Goal: Task Accomplishment & Management: Complete application form

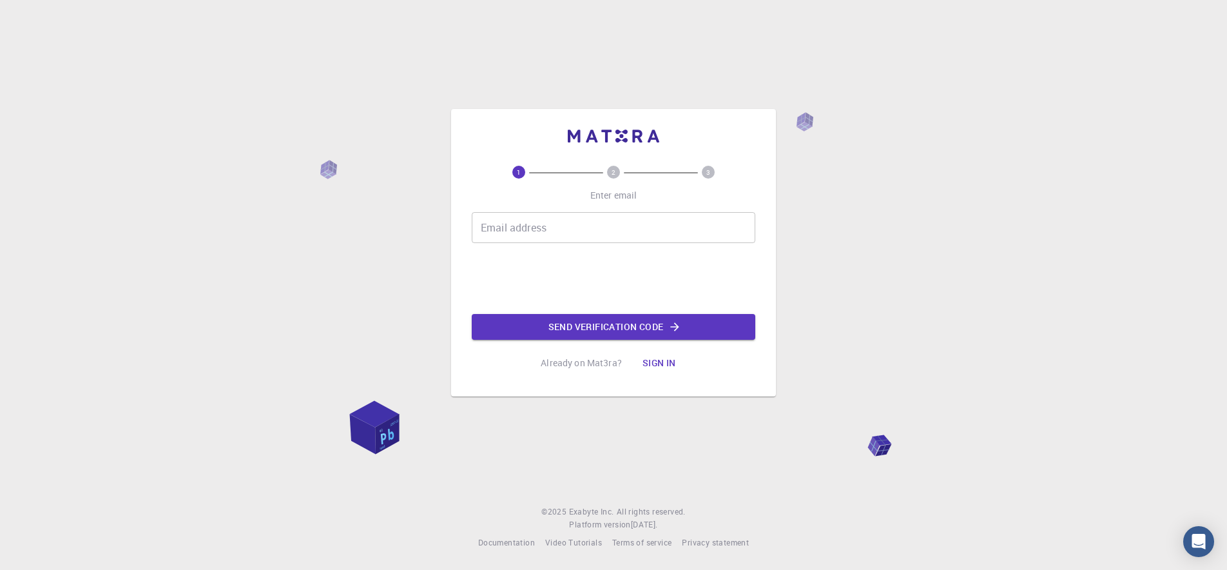
click at [590, 233] on input "Email address" at bounding box center [614, 227] width 284 height 31
click at [607, 233] on input "Email address" at bounding box center [614, 227] width 284 height 31
type input "mariaceciliamosqueda05@gmail.com"
click at [647, 318] on button "Send verification code" at bounding box center [614, 327] width 284 height 26
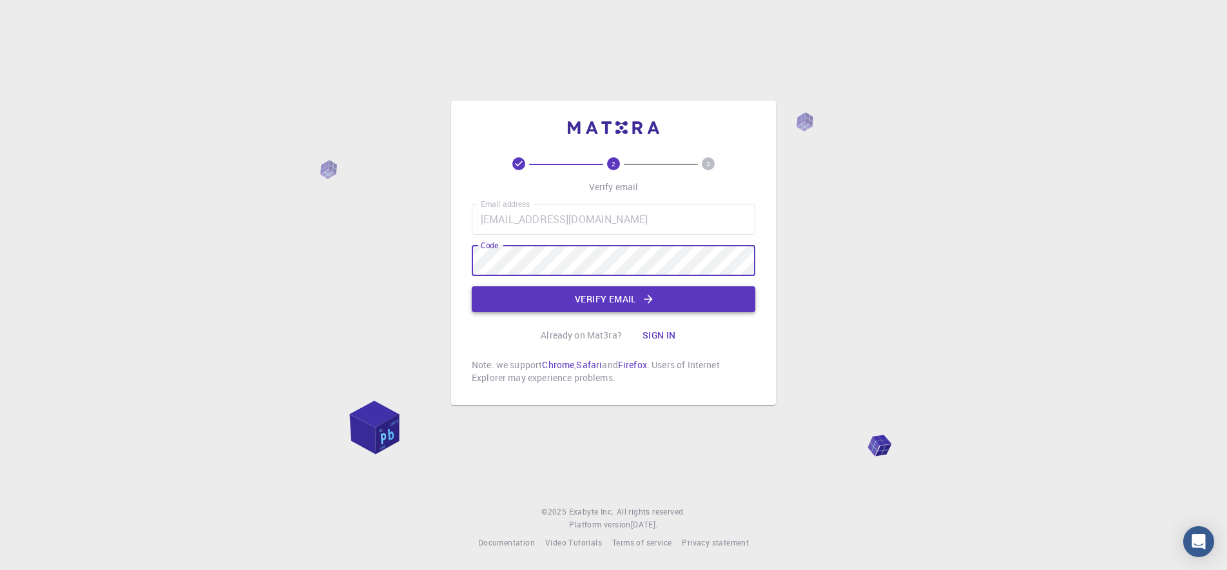
click at [642, 295] on icon "button" at bounding box center [648, 299] width 13 height 13
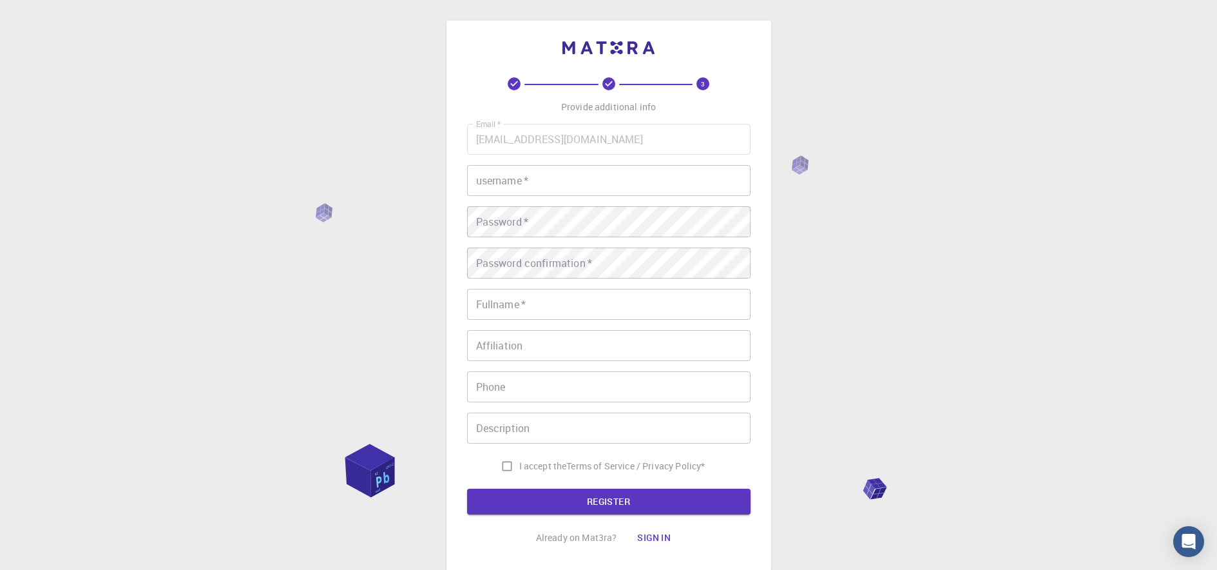
click at [515, 178] on input "username   *" at bounding box center [609, 180] width 284 height 31
type input "Mosqueda05"
click at [520, 218] on div "Password   * Password   *" at bounding box center [609, 221] width 284 height 31
click at [614, 305] on input "Fullname   *" at bounding box center [609, 304] width 284 height 31
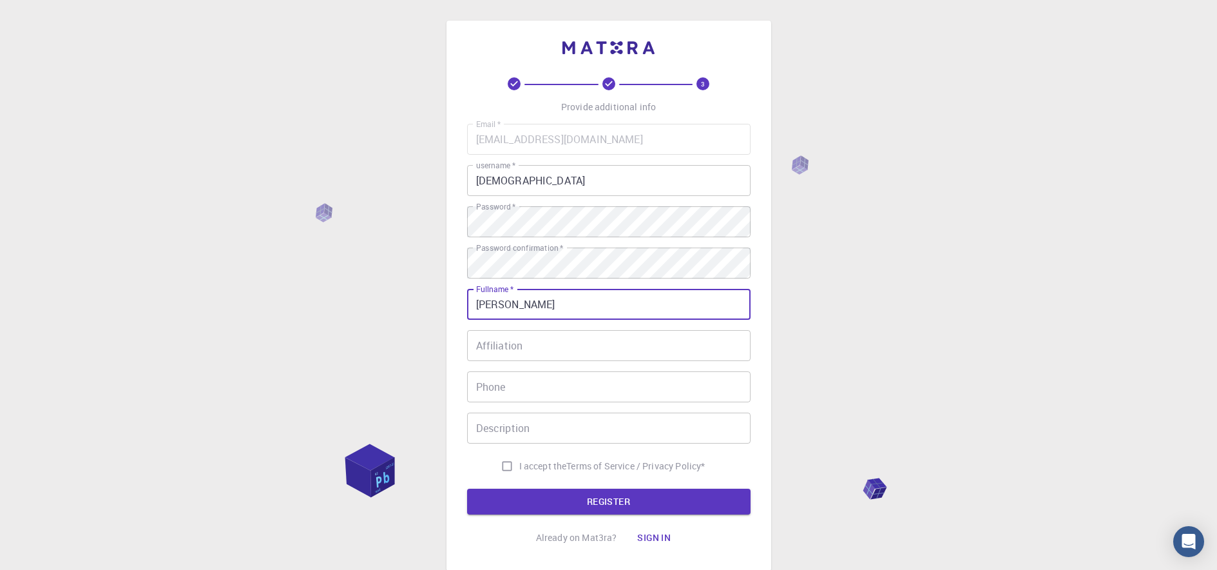
type input "Maria Cecilia Mosqueda"
click at [630, 348] on input "Affiliation" at bounding box center [609, 345] width 284 height 31
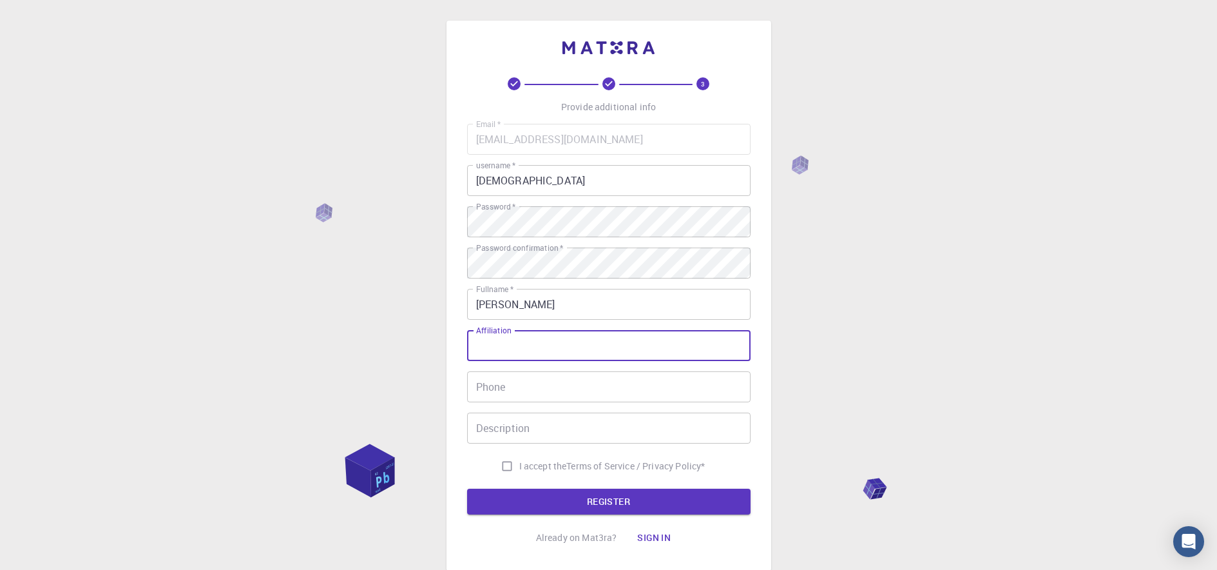
click at [508, 386] on input "Phone" at bounding box center [609, 386] width 284 height 31
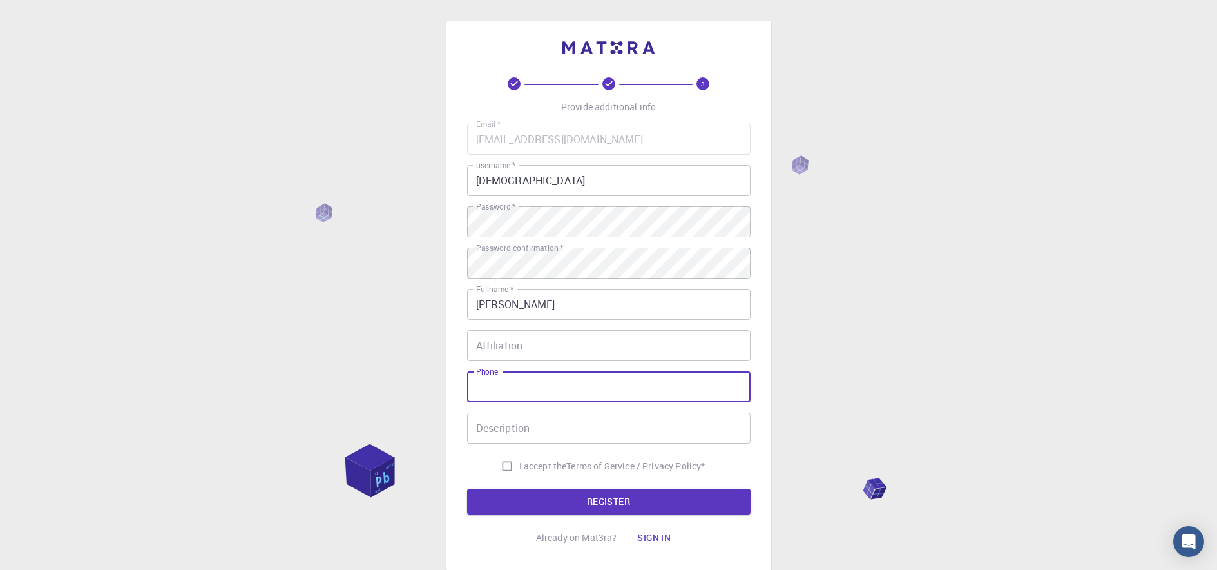
click at [506, 471] on input "I accept the Terms of Service / Privacy Policy *" at bounding box center [507, 466] width 24 height 24
checkbox input "true"
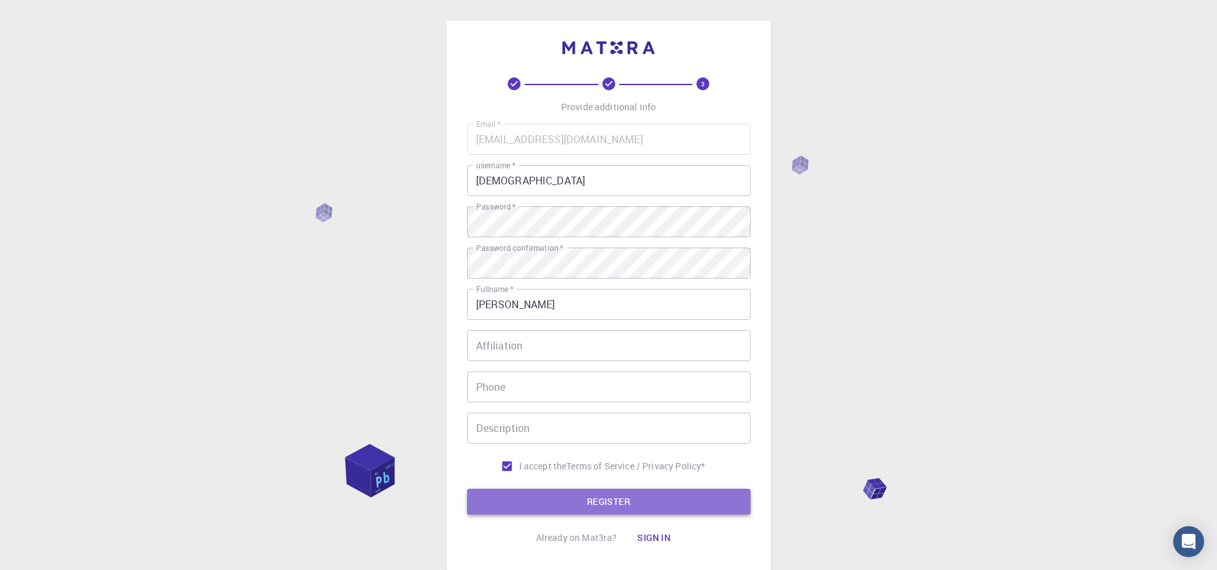
click at [526, 499] on button "REGISTER" at bounding box center [609, 501] width 284 height 26
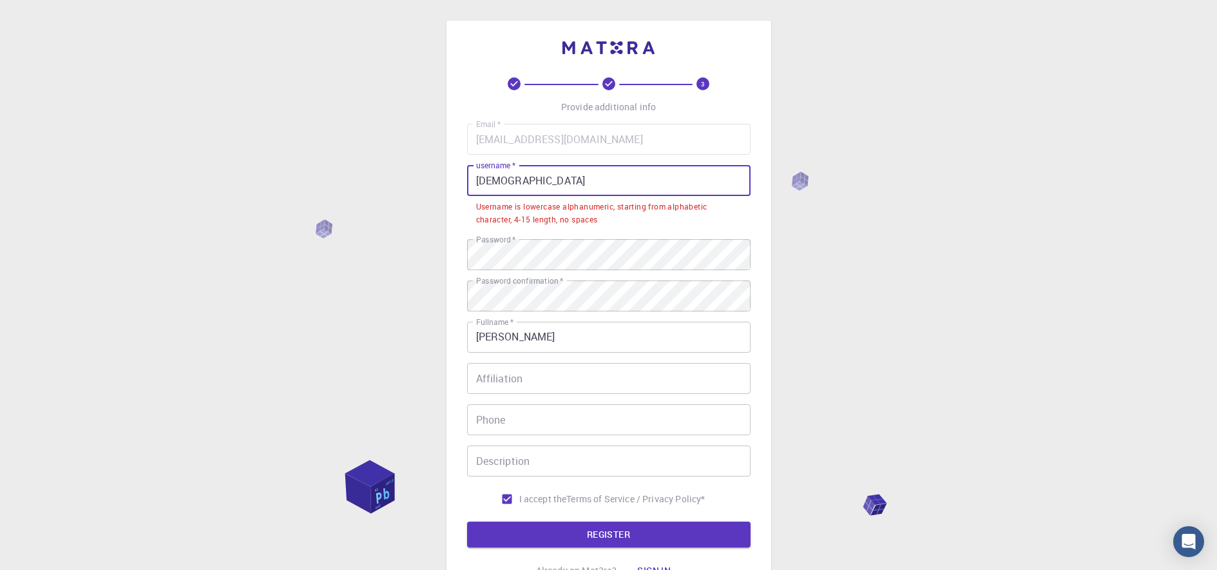
click at [479, 188] on input "Mosqueda05" at bounding box center [609, 180] width 284 height 31
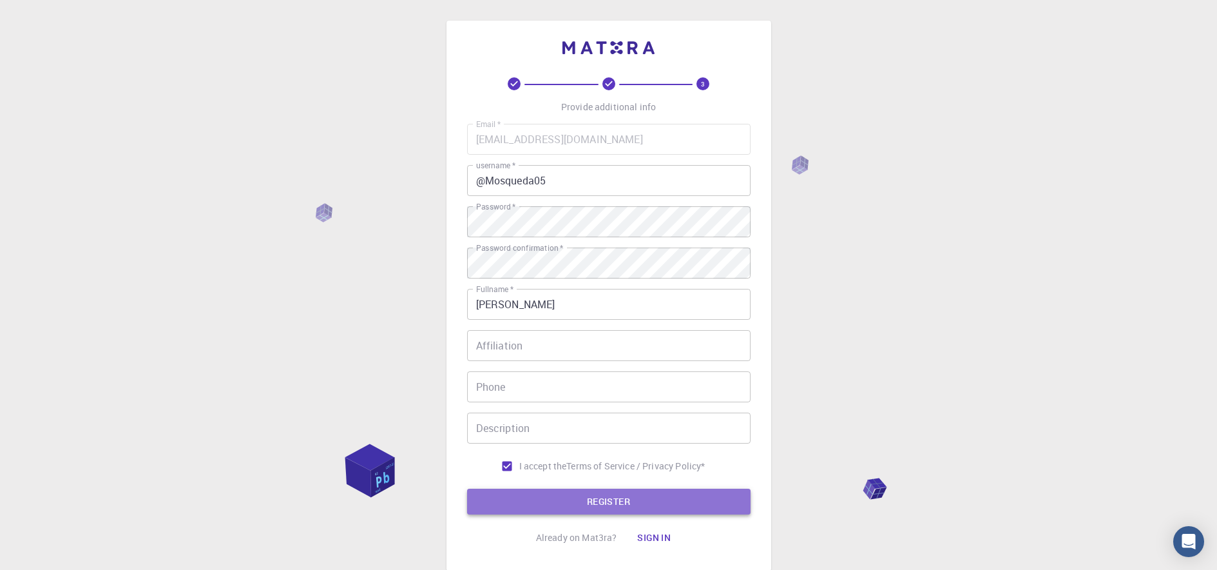
click at [608, 497] on button "REGISTER" at bounding box center [609, 501] width 284 height 26
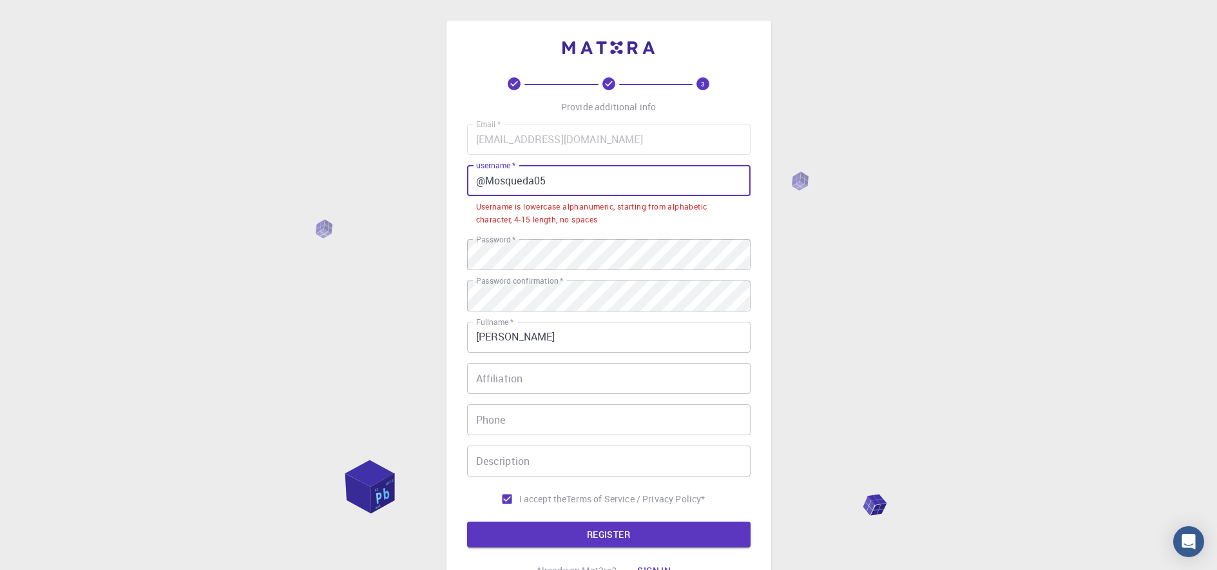
click at [492, 179] on input "@Mosqueda05" at bounding box center [609, 180] width 284 height 31
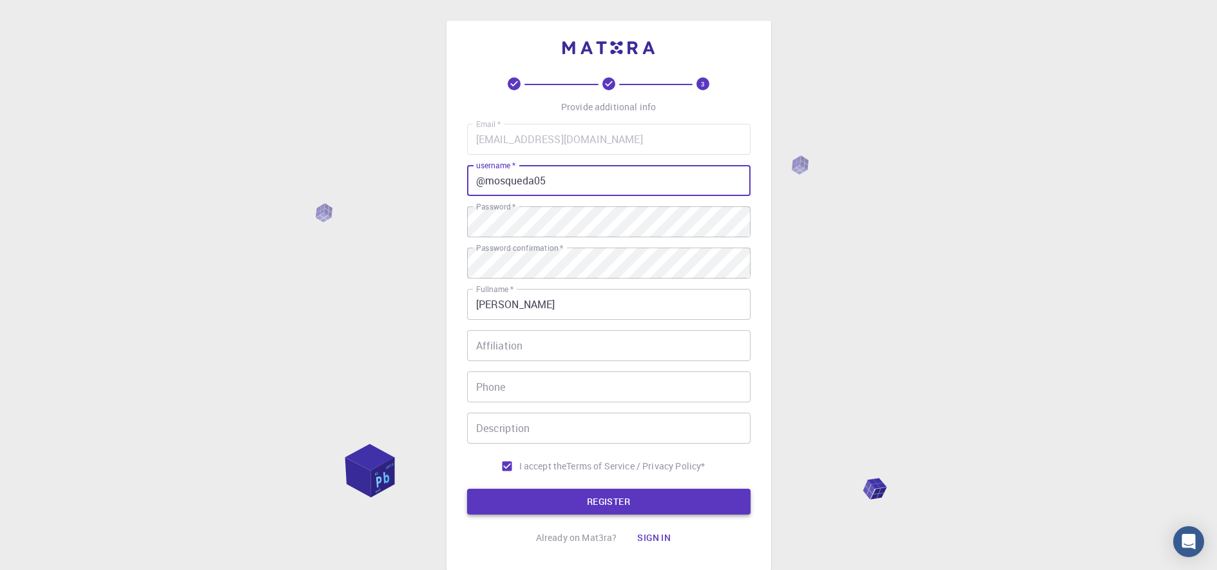
click at [626, 491] on button "REGISTER" at bounding box center [609, 501] width 284 height 26
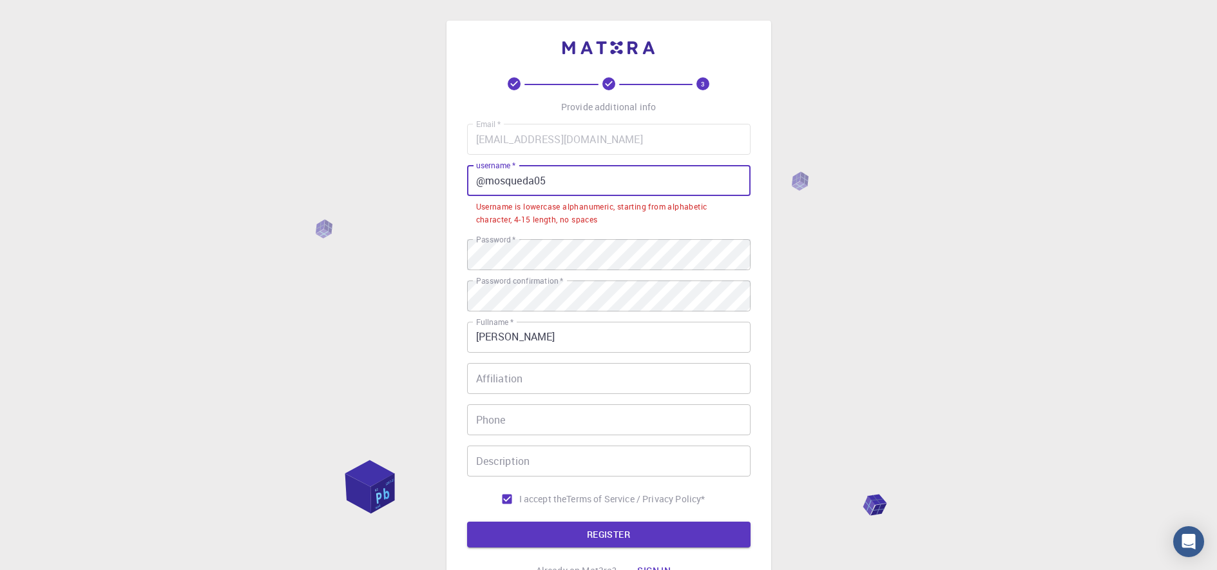
click at [484, 181] on input "@mosqueda05" at bounding box center [609, 180] width 284 height 31
type input "mosqueda05"
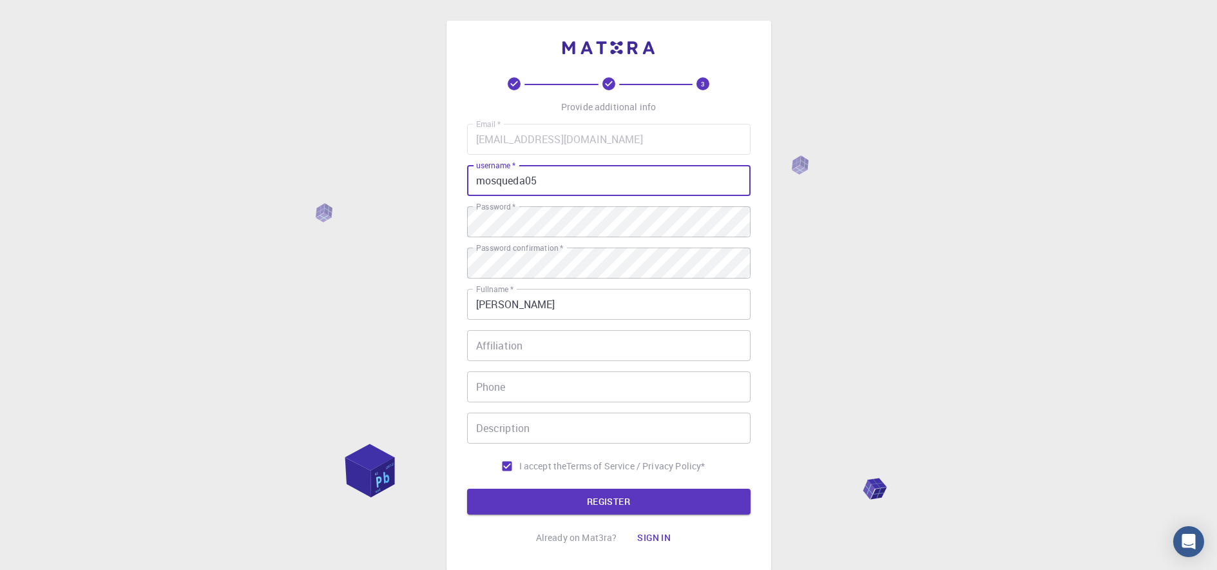
click at [644, 541] on button "Sign in" at bounding box center [654, 538] width 54 height 26
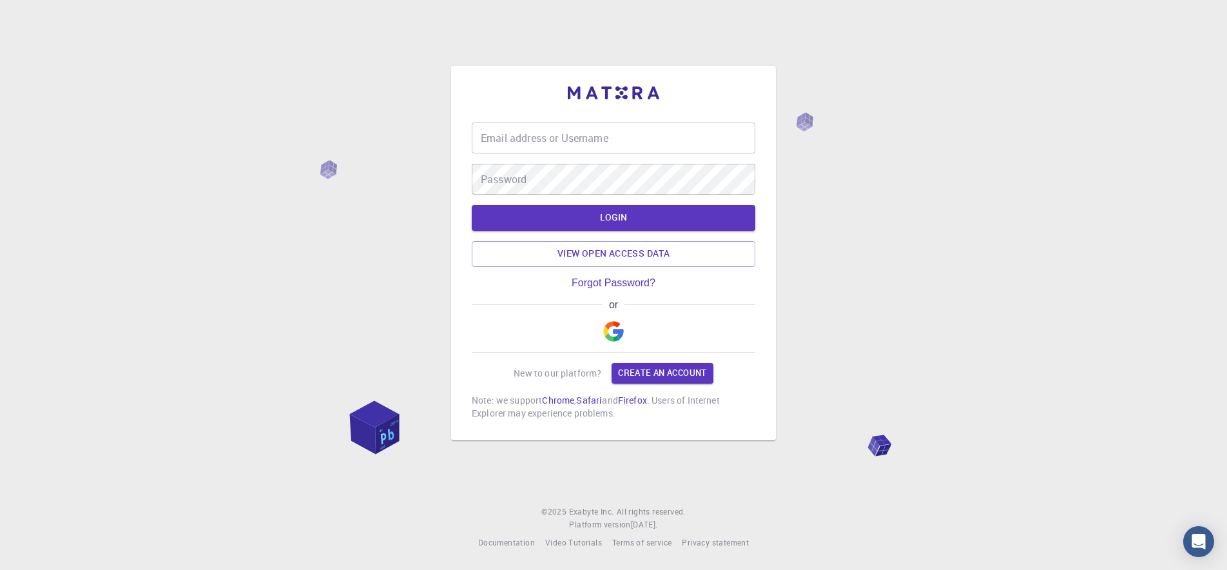
click at [646, 509] on span "All rights reserved." at bounding box center [651, 511] width 69 height 13
click at [604, 327] on img "button" at bounding box center [613, 331] width 21 height 21
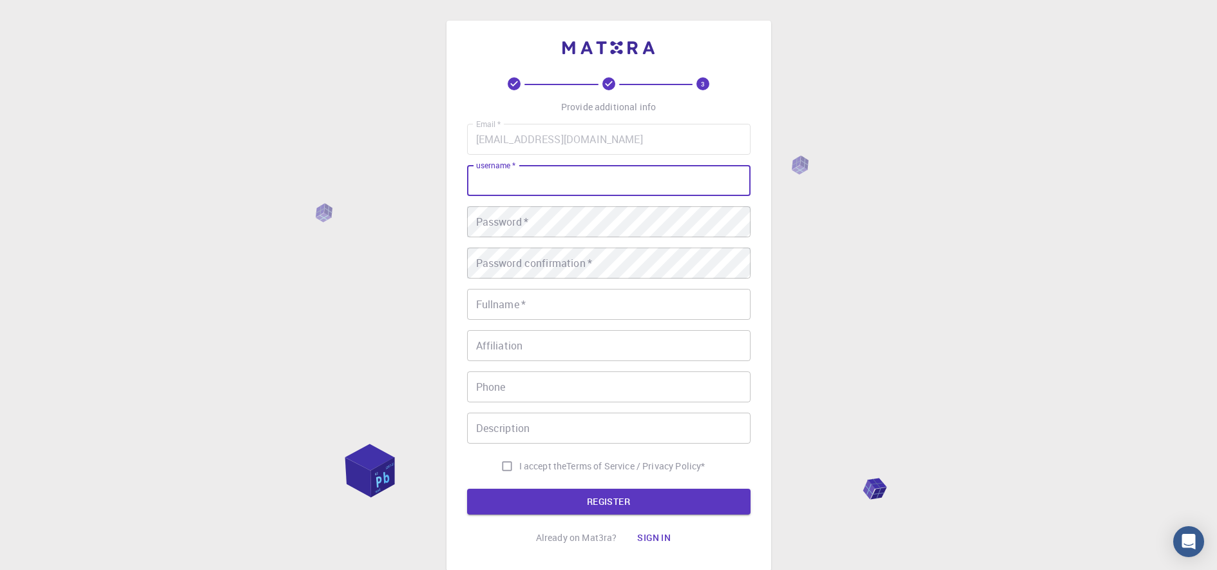
click at [521, 177] on div "username   * username   *" at bounding box center [609, 180] width 284 height 31
type input "Mosqueda05"
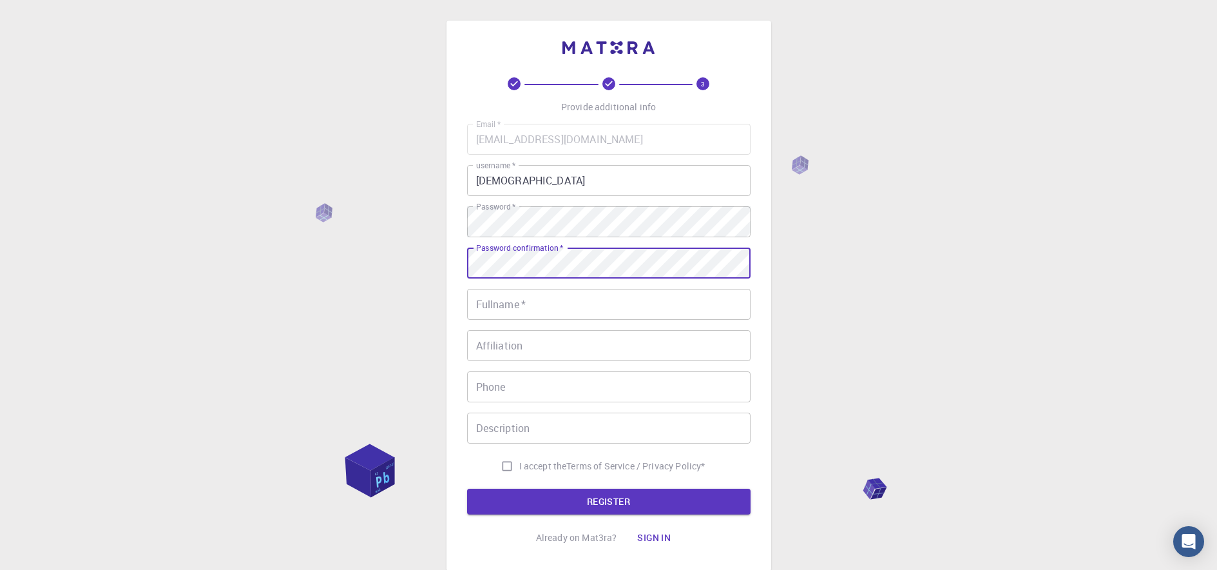
click at [646, 299] on input "Fullname   *" at bounding box center [609, 304] width 284 height 31
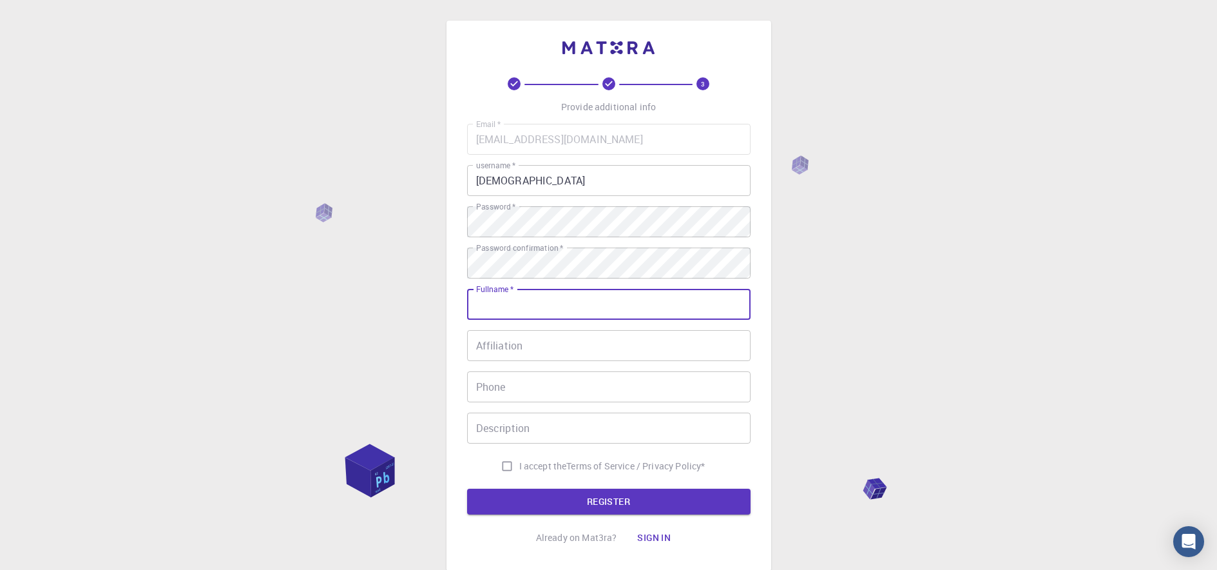
type input "Maria Cecilia Mosqueda"
click at [590, 351] on input "Affiliation" at bounding box center [609, 345] width 284 height 31
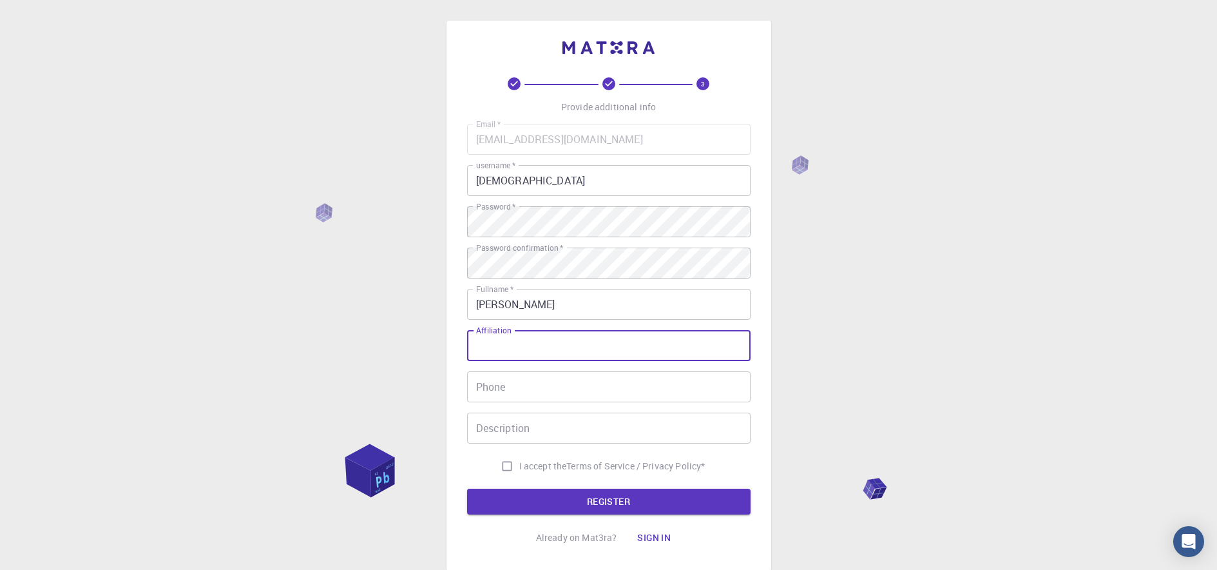
click at [548, 175] on input "Mosqueda05" at bounding box center [609, 180] width 284 height 31
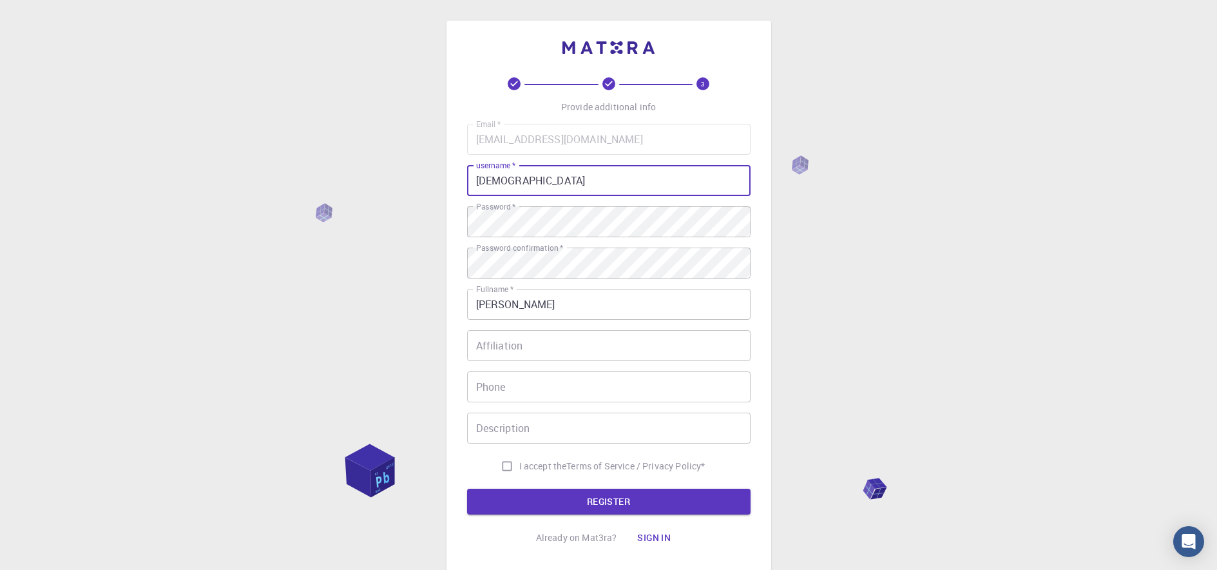
click at [489, 184] on input "Mosqueda05" at bounding box center [609, 180] width 284 height 31
type input "mosqueda"
click at [635, 510] on button "REGISTER" at bounding box center [609, 501] width 284 height 26
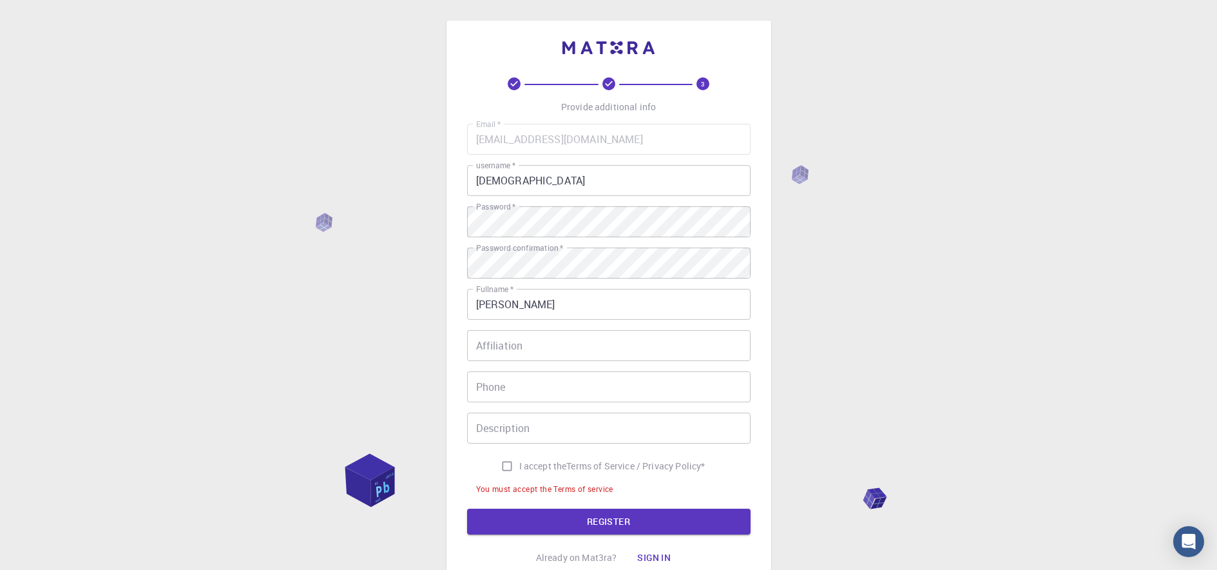
click at [521, 468] on span "I accept the" at bounding box center [543, 465] width 48 height 13
click at [519, 468] on input "I accept the Terms of Service / Privacy Policy *" at bounding box center [507, 466] width 24 height 24
checkbox input "true"
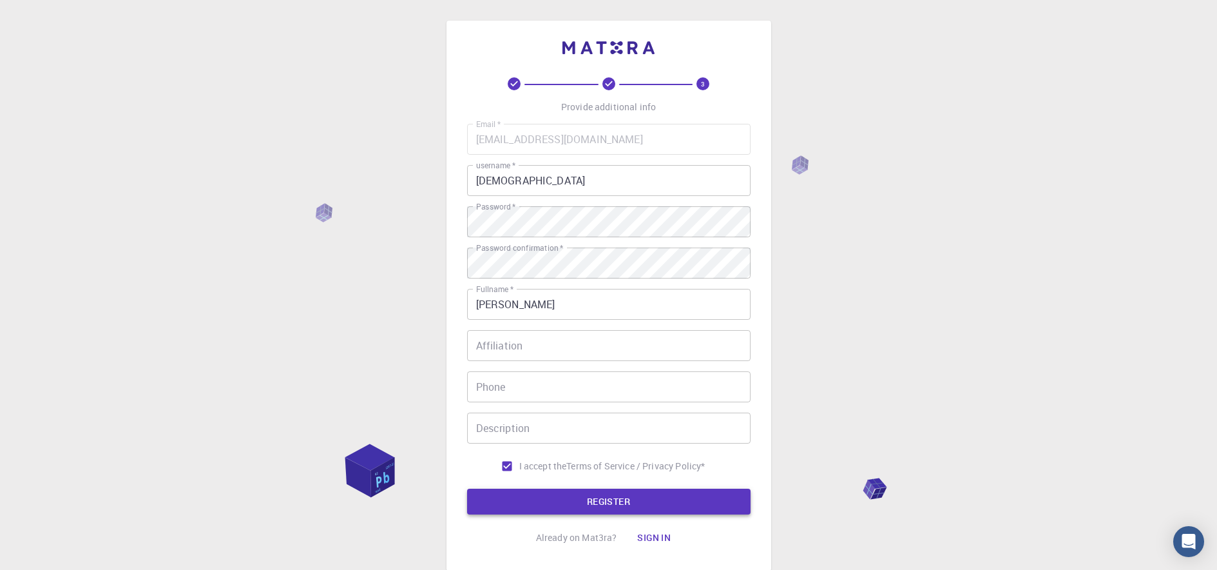
click at [554, 504] on button "REGISTER" at bounding box center [609, 501] width 284 height 26
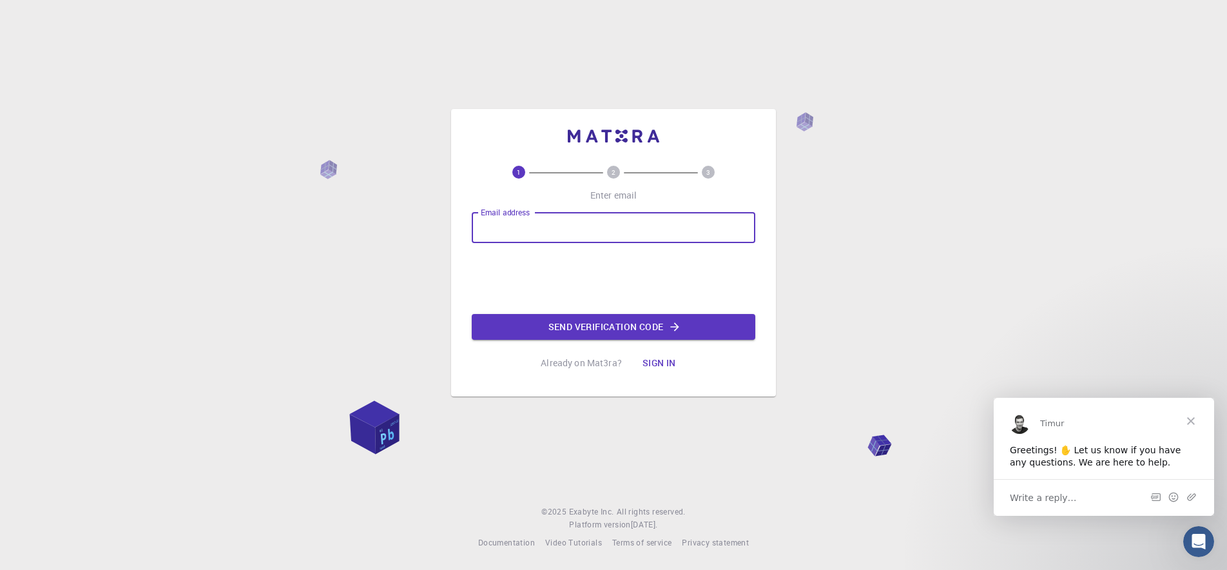
click at [523, 222] on input "Email address" at bounding box center [614, 227] width 284 height 31
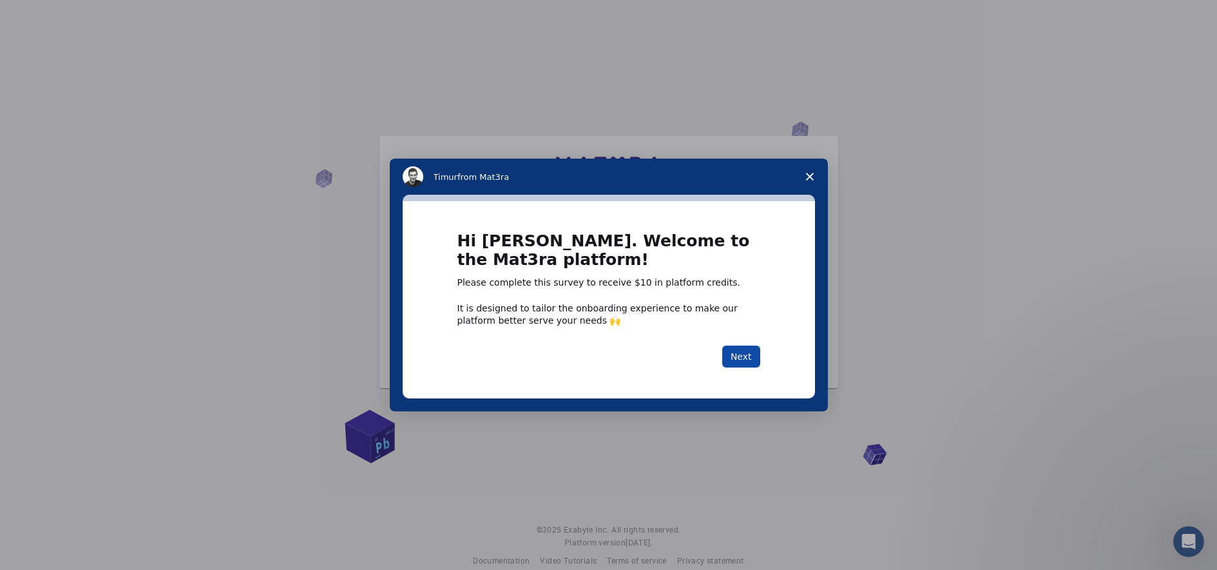
click at [743, 357] on button "Next" at bounding box center [741, 356] width 38 height 22
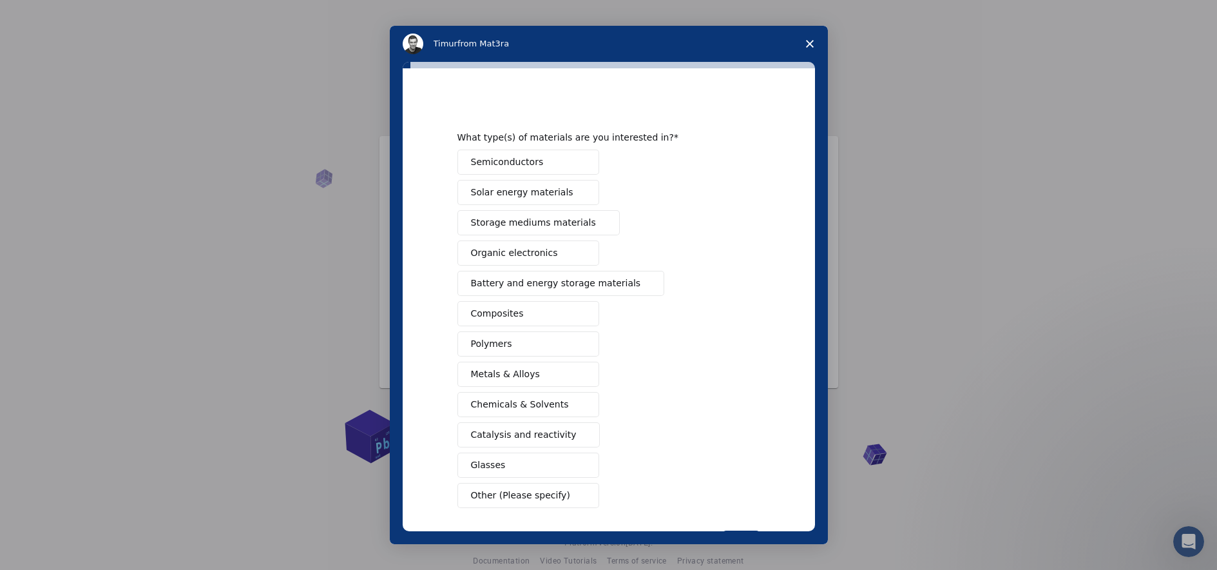
click at [537, 167] on button "Semiconductors" at bounding box center [529, 161] width 142 height 25
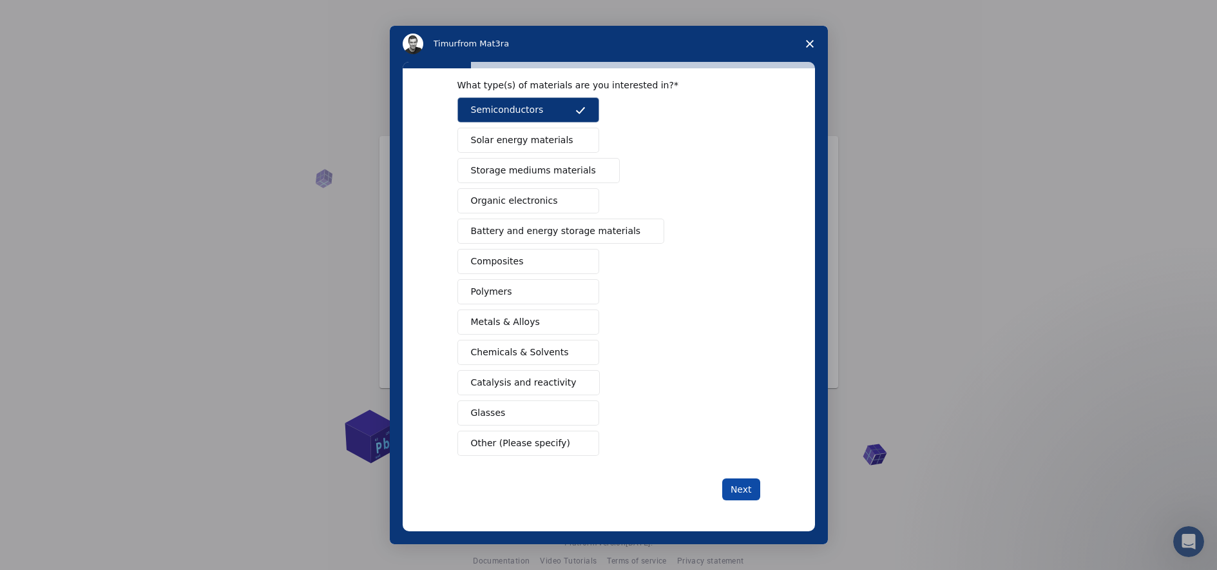
click at [742, 494] on button "Next" at bounding box center [741, 489] width 38 height 22
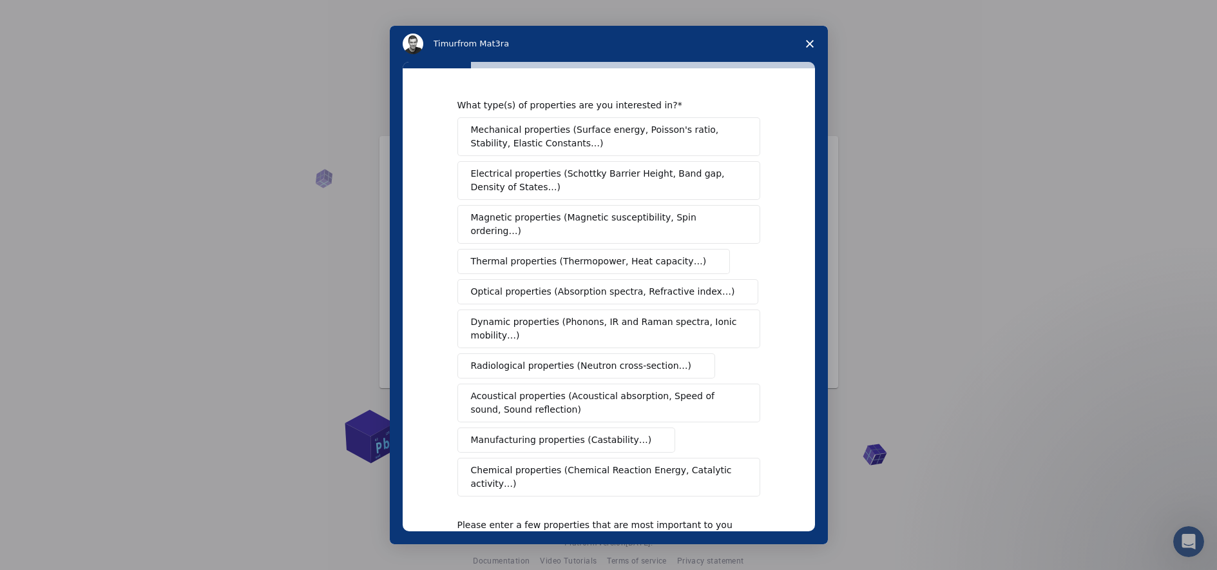
click at [731, 519] on div "Please enter a few properties that are most important to you from the selected …" at bounding box center [600, 530] width 284 height 23
click at [650, 423] on div "Mechanical properties (Surface energy, Poisson's ratio, Stability, Elastic Cons…" at bounding box center [609, 306] width 303 height 379
click at [646, 168] on span "Electrical properties (Schottky Barrier Height, Band gap, Density of States…)" at bounding box center [605, 180] width 268 height 27
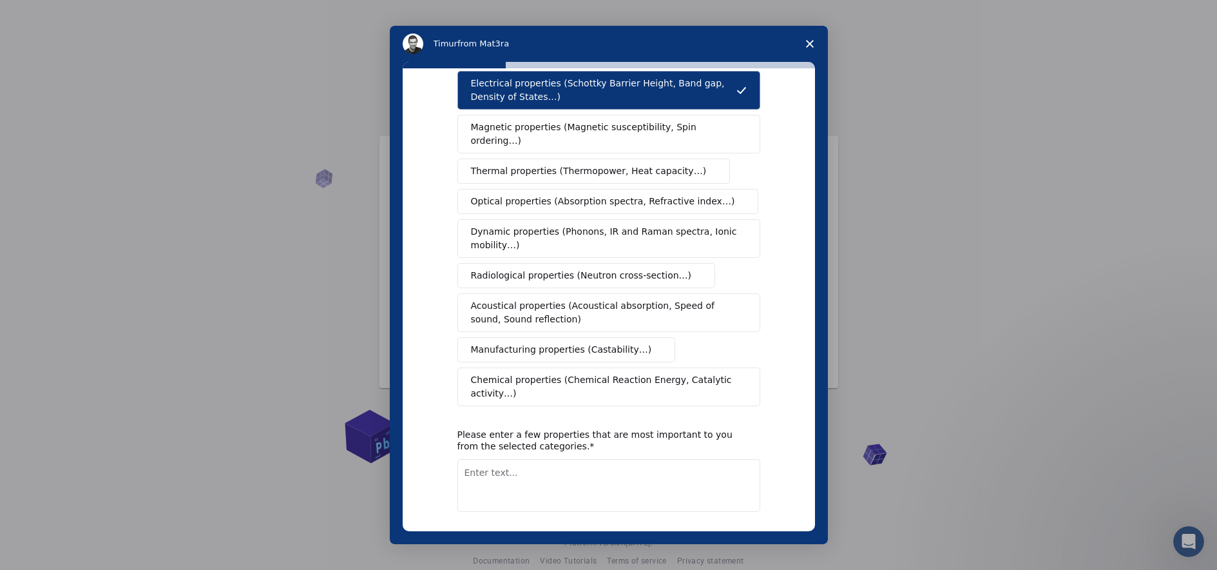
scroll to position [119, 0]
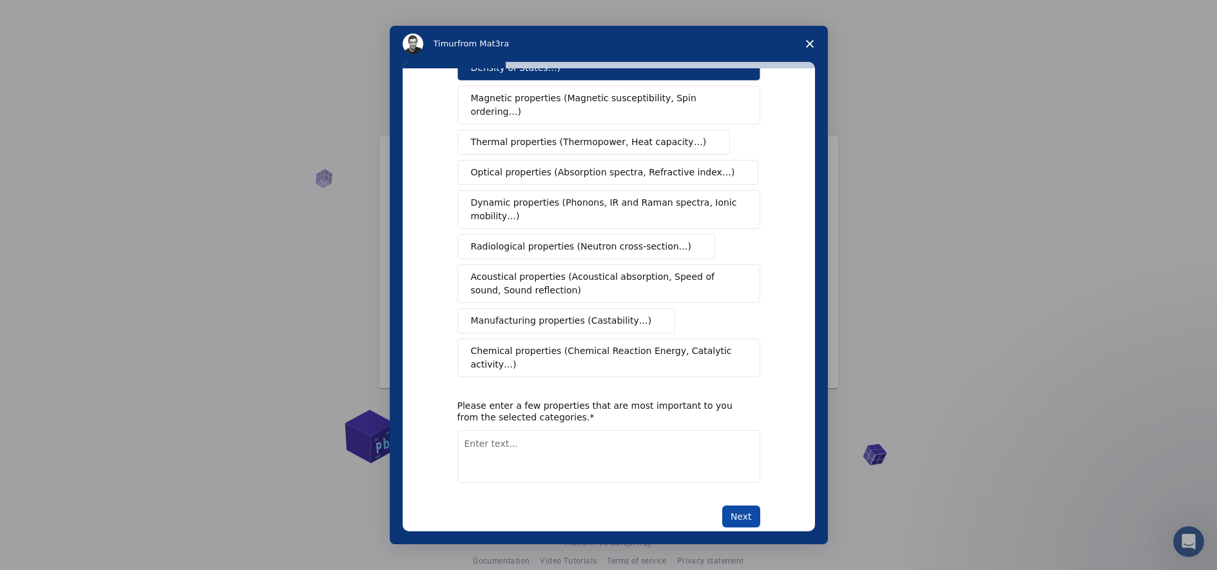
click at [727, 505] on button "Next" at bounding box center [741, 516] width 38 height 22
click at [655, 453] on textarea "Enter text..." at bounding box center [609, 471] width 303 height 53
type textarea "It was essential for me because for my academic purposes and also learning as a…"
click at [756, 505] on button "Next" at bounding box center [741, 516] width 38 height 22
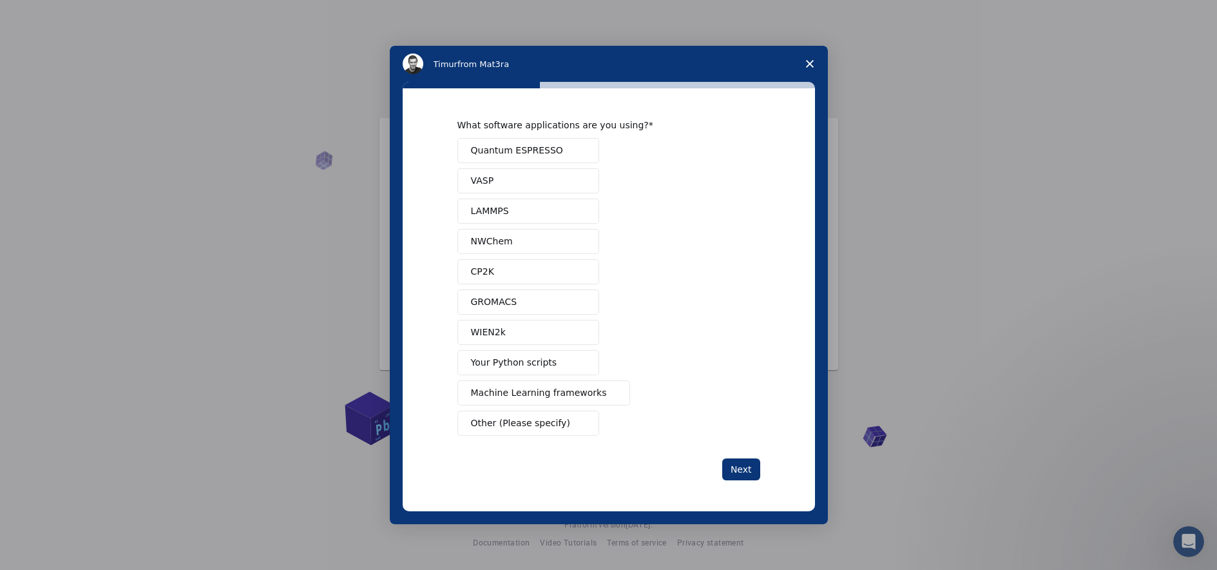
scroll to position [0, 0]
click at [742, 467] on button "Next" at bounding box center [741, 469] width 38 height 22
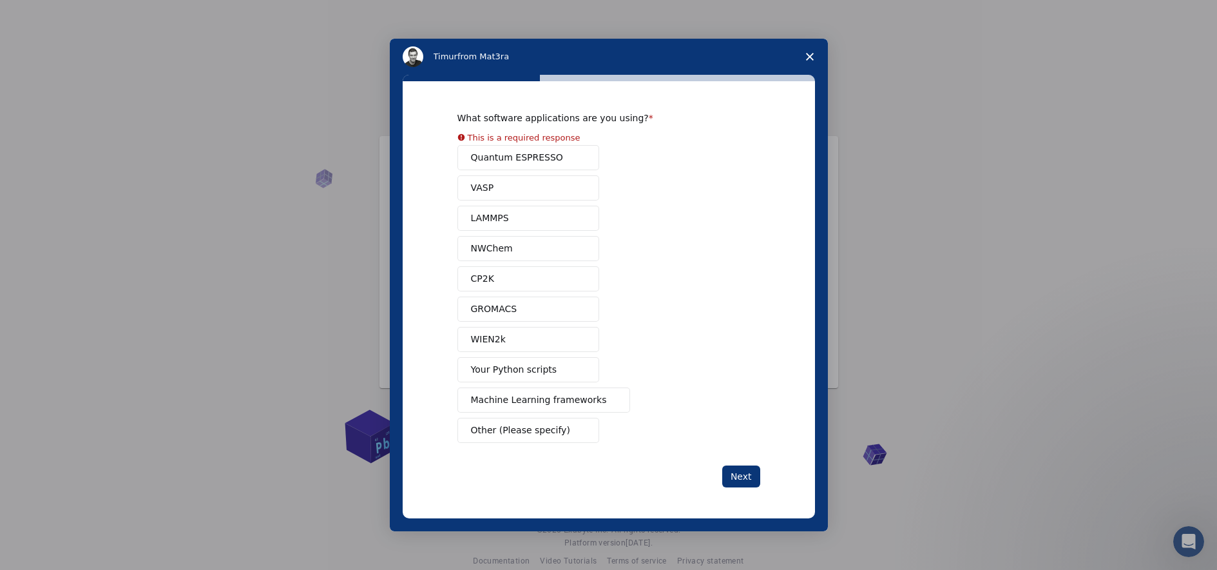
click at [566, 160] on button "Quantum ESPRESSO" at bounding box center [529, 157] width 142 height 25
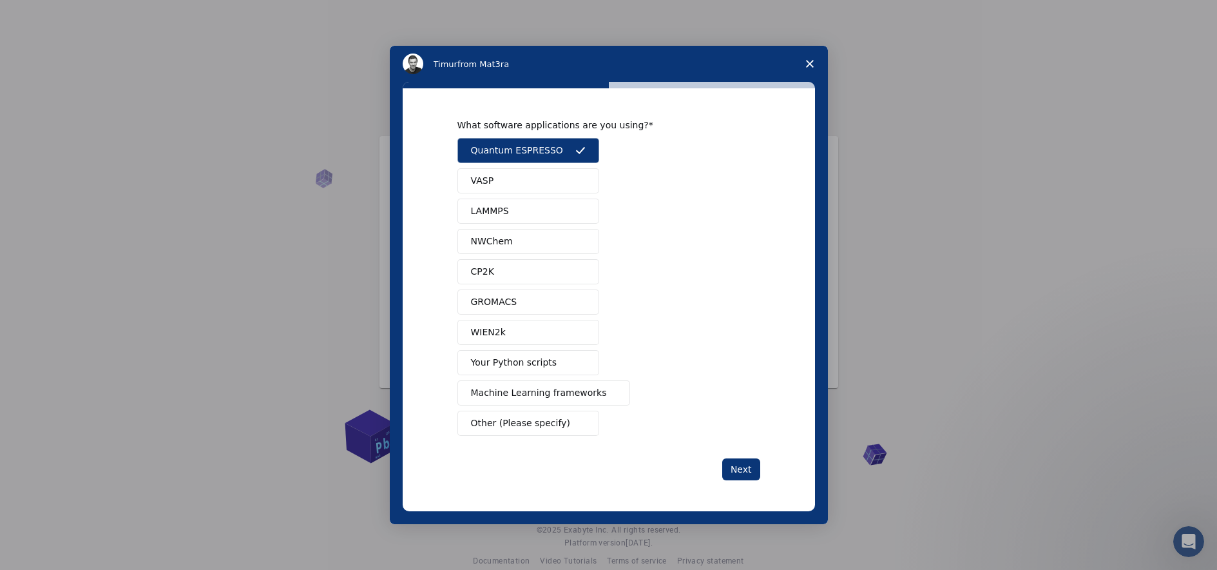
click at [580, 367] on span "Intercom messenger" at bounding box center [580, 362] width 10 height 10
click at [569, 158] on button "Quantum ESPRESSO" at bounding box center [529, 150] width 142 height 25
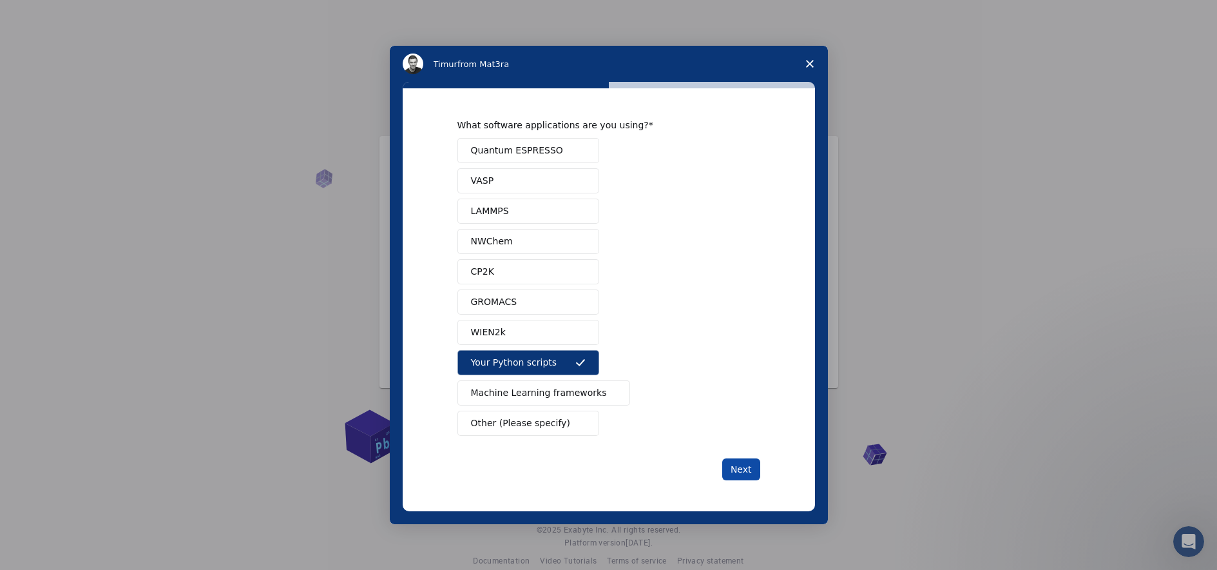
click at [760, 467] on button "Next" at bounding box center [741, 469] width 38 height 22
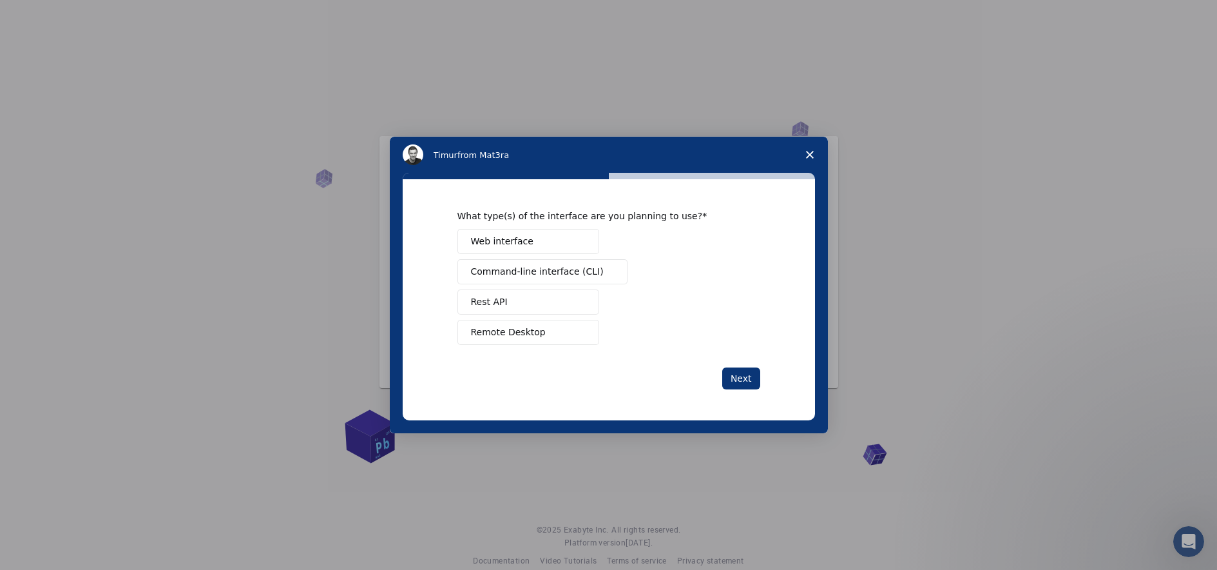
click at [559, 249] on button "Web interface" at bounding box center [529, 241] width 142 height 25
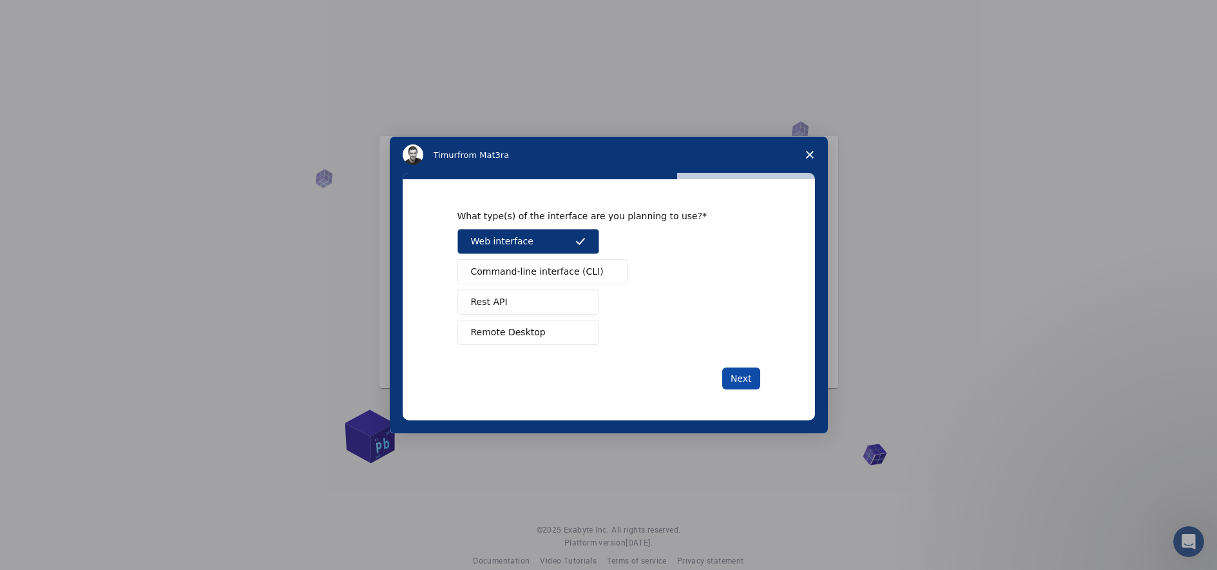
click at [748, 370] on button "Next" at bounding box center [741, 378] width 38 height 22
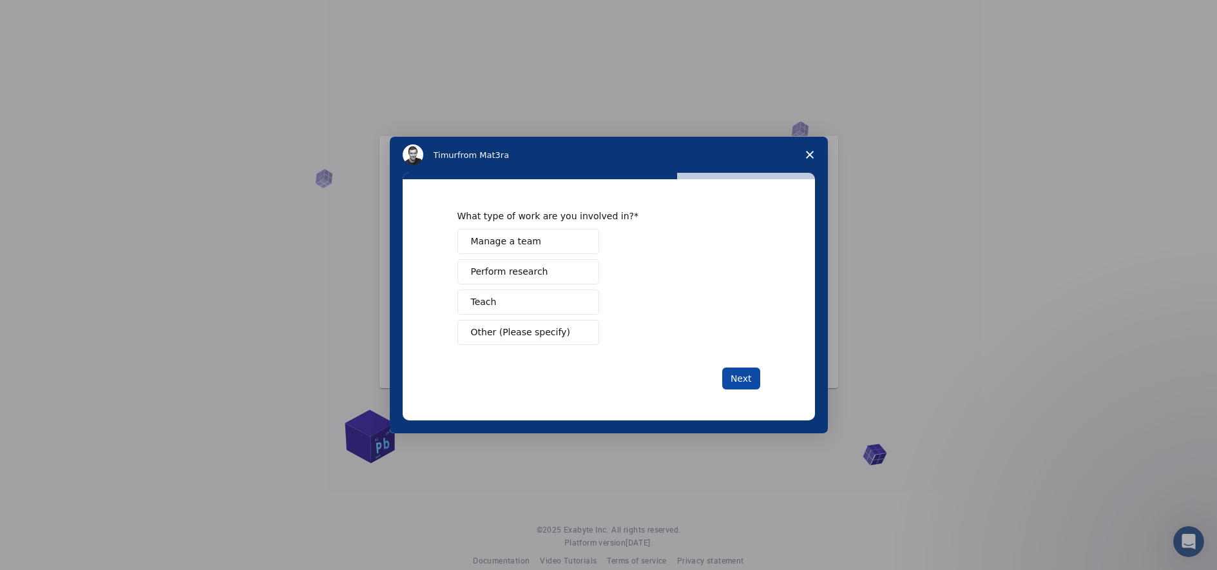
click at [736, 372] on button "Next" at bounding box center [741, 378] width 38 height 22
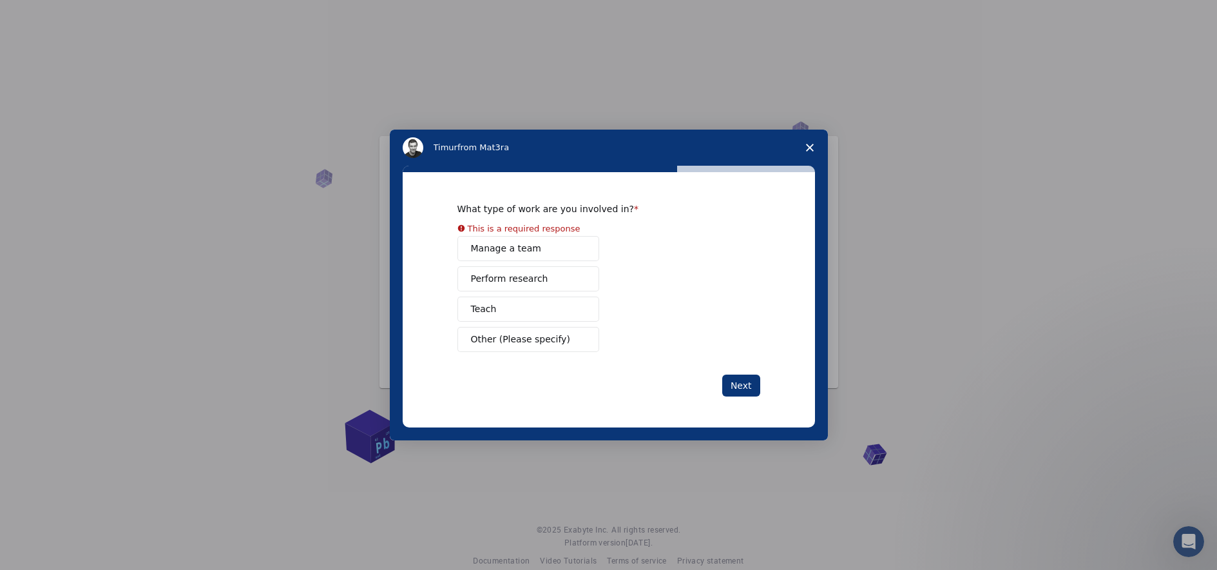
click at [571, 308] on button "Teach" at bounding box center [529, 308] width 142 height 25
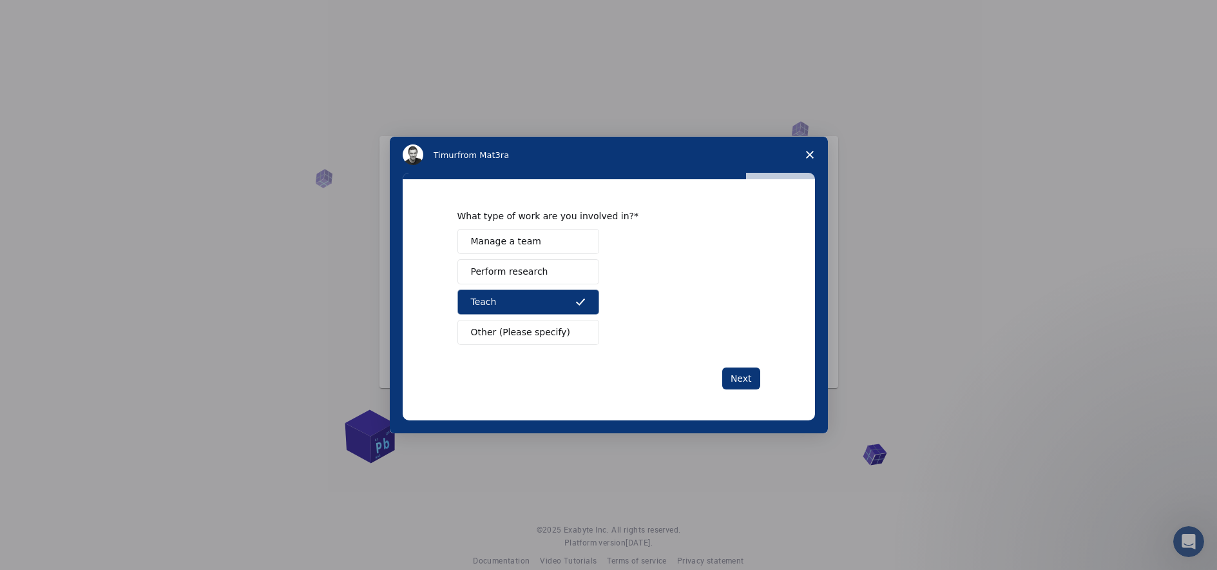
click at [567, 273] on button "Perform research" at bounding box center [529, 271] width 142 height 25
click at [579, 297] on icon "Intercom messenger" at bounding box center [580, 301] width 10 height 10
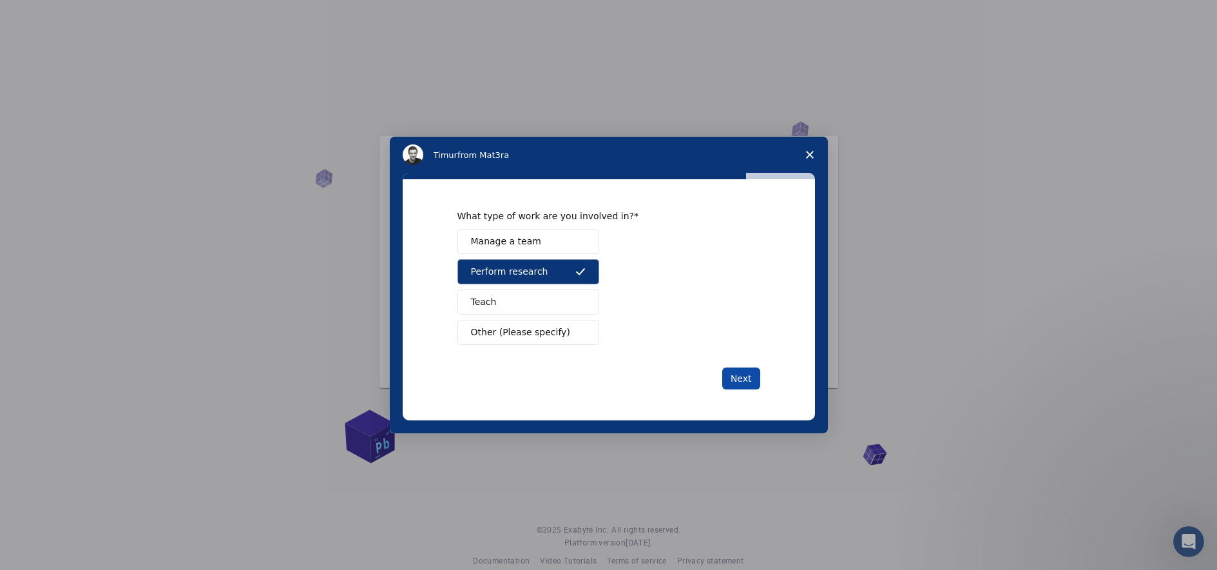
click at [755, 376] on button "Next" at bounding box center [741, 378] width 38 height 22
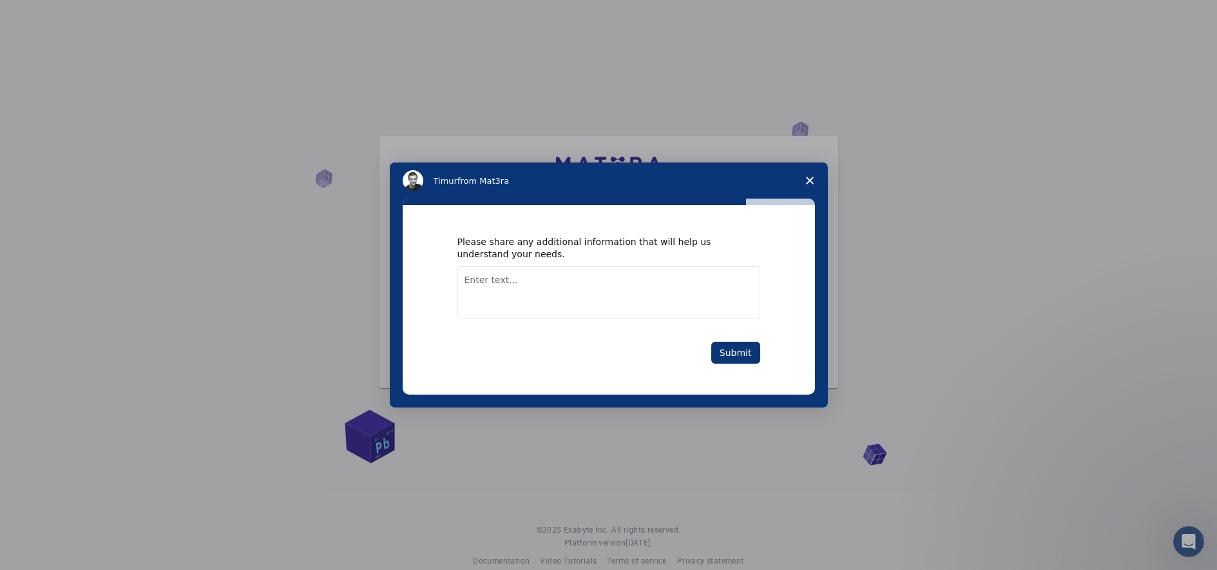
click at [609, 282] on textarea "Enter text..." at bounding box center [609, 292] width 303 height 53
click at [579, 280] on textarea "I need to input my" at bounding box center [609, 292] width 303 height 53
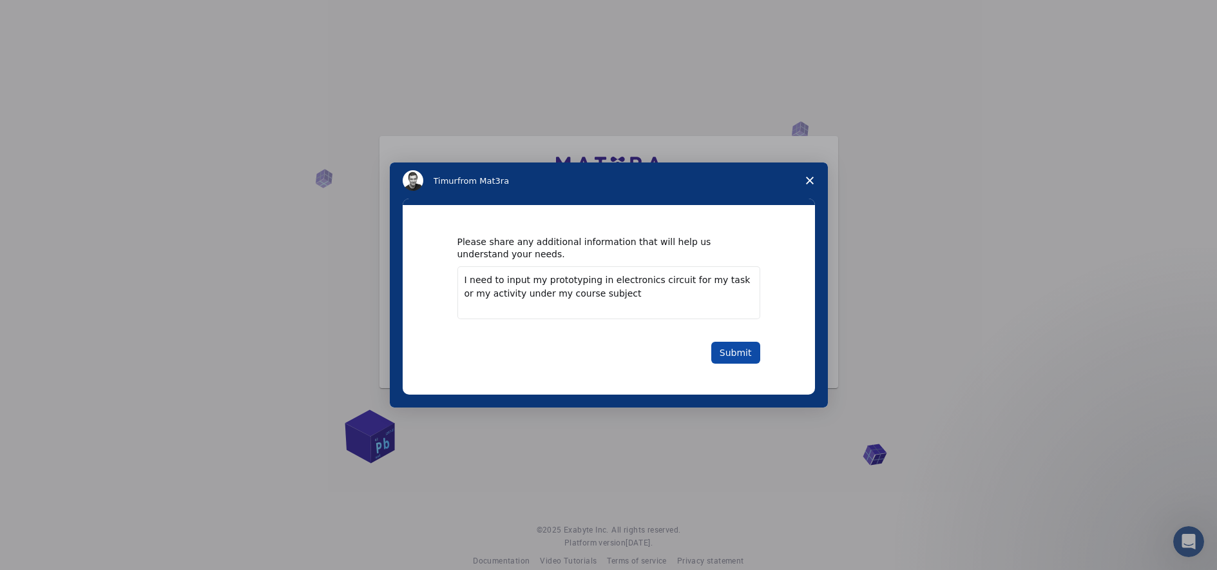
type textarea "I need to input my prototyping in electronics circuit for my task or my activit…"
click at [747, 343] on button "Submit" at bounding box center [735, 353] width 49 height 22
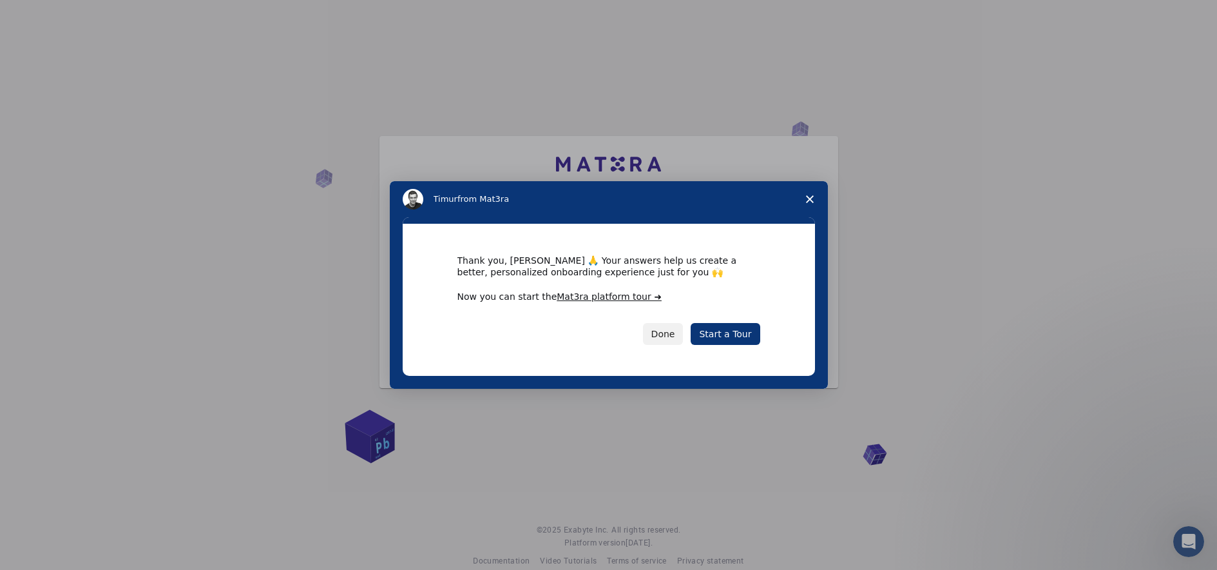
scroll to position [1, 0]
click at [733, 334] on link "Start a Tour" at bounding box center [725, 334] width 69 height 22
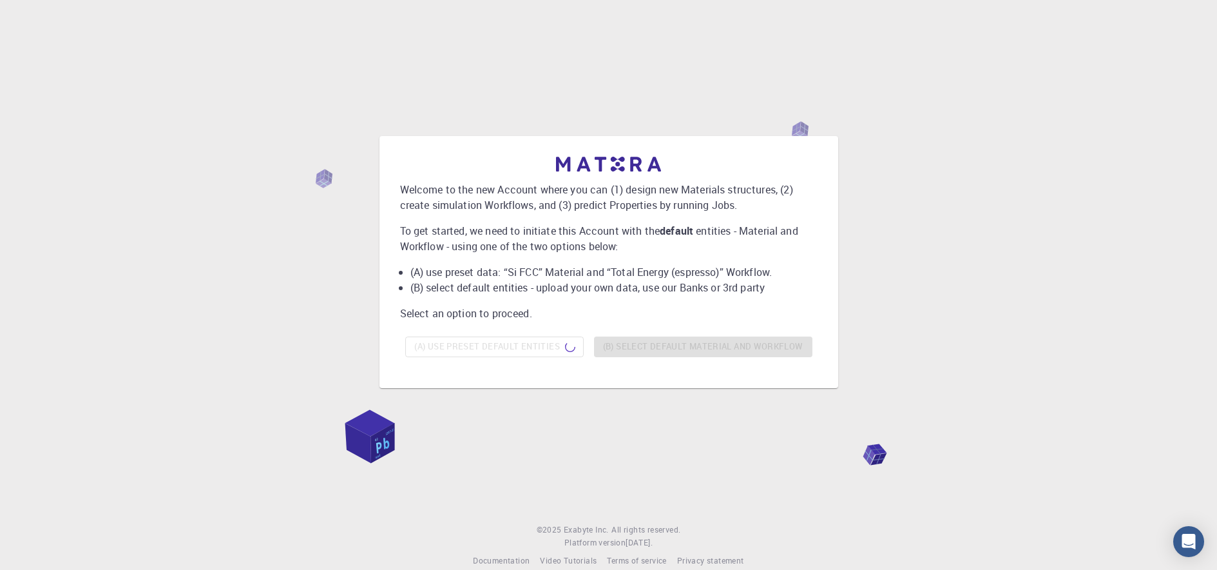
click at [583, 360] on div "(A) Use preset default entities (B) Select default material and workflow" at bounding box center [609, 346] width 418 height 31
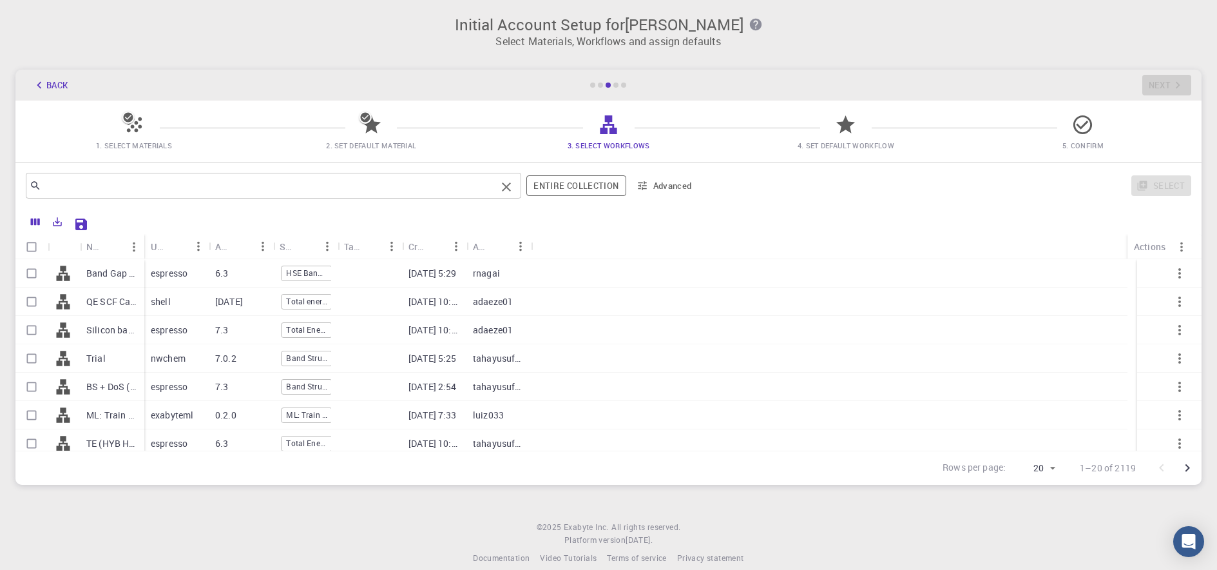
click at [318, 193] on input "text" at bounding box center [268, 186] width 455 height 18
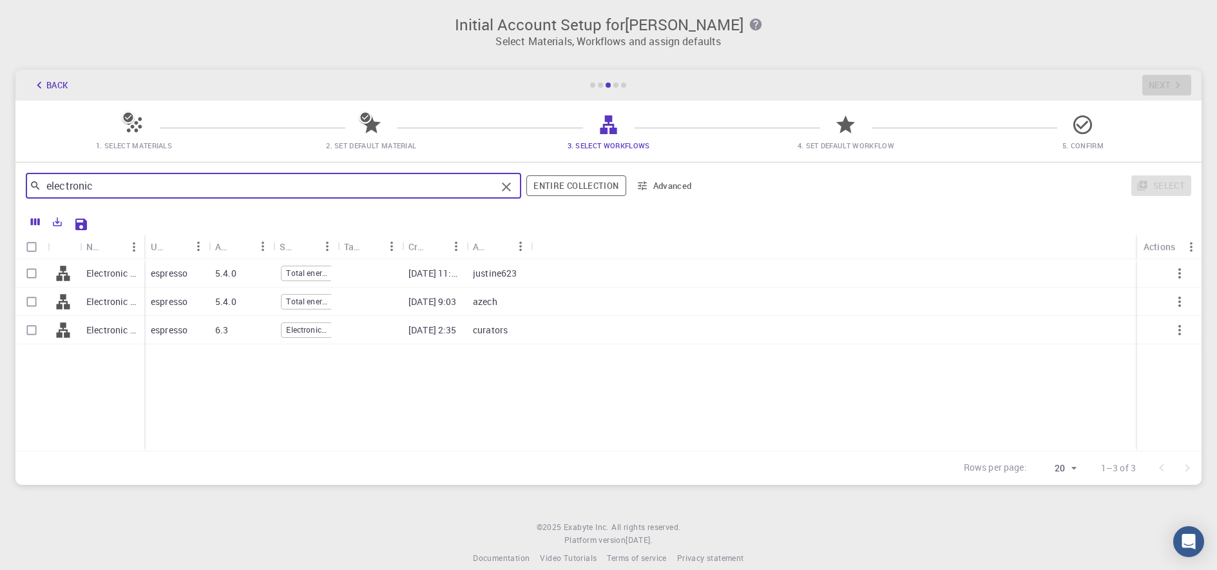
type input "electronic"
click at [139, 279] on div "Electronic Convergence (clone)" at bounding box center [112, 273] width 64 height 28
checkbox input "true"
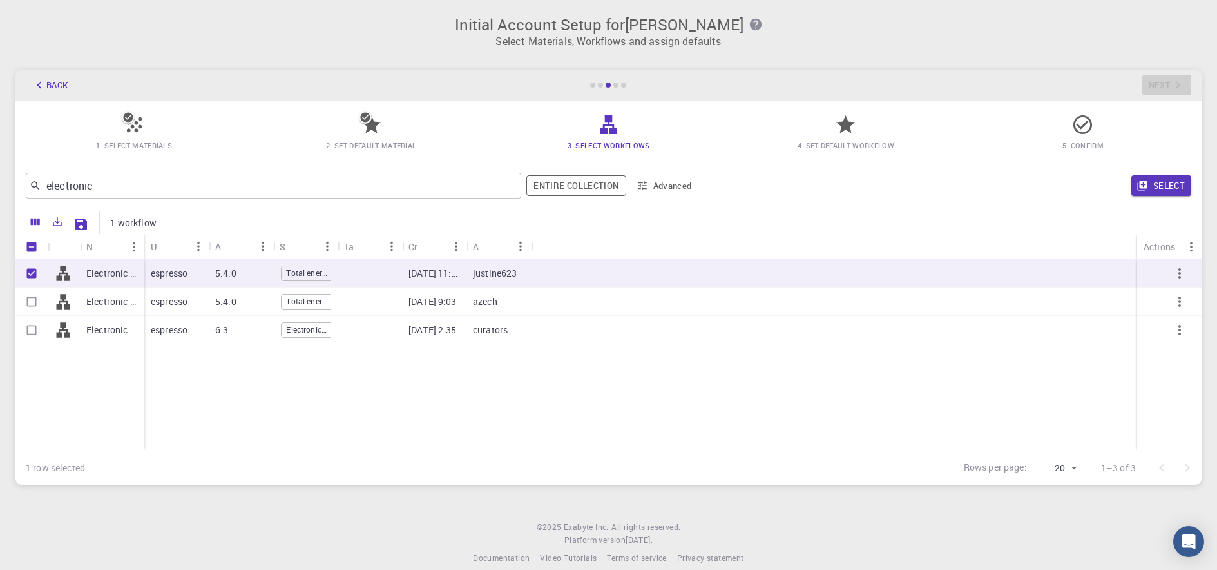
click at [139, 279] on div "Electronic Convergence (clone)" at bounding box center [112, 273] width 64 height 28
checkbox input "false"
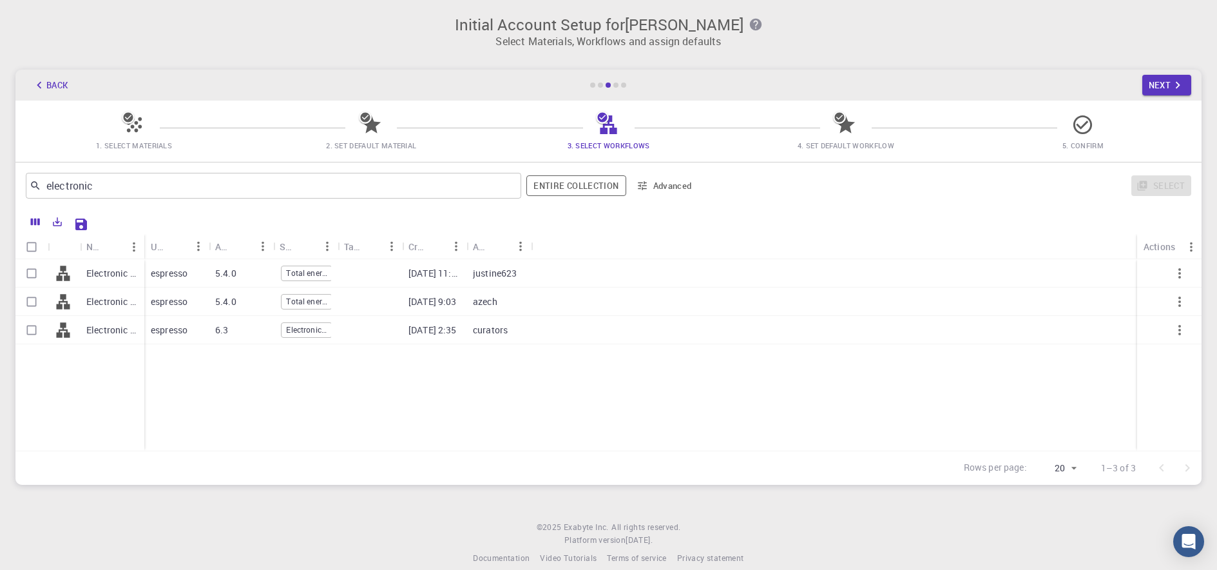
click at [139, 279] on div "Electronic Convergence (clone)" at bounding box center [112, 273] width 64 height 28
checkbox input "true"
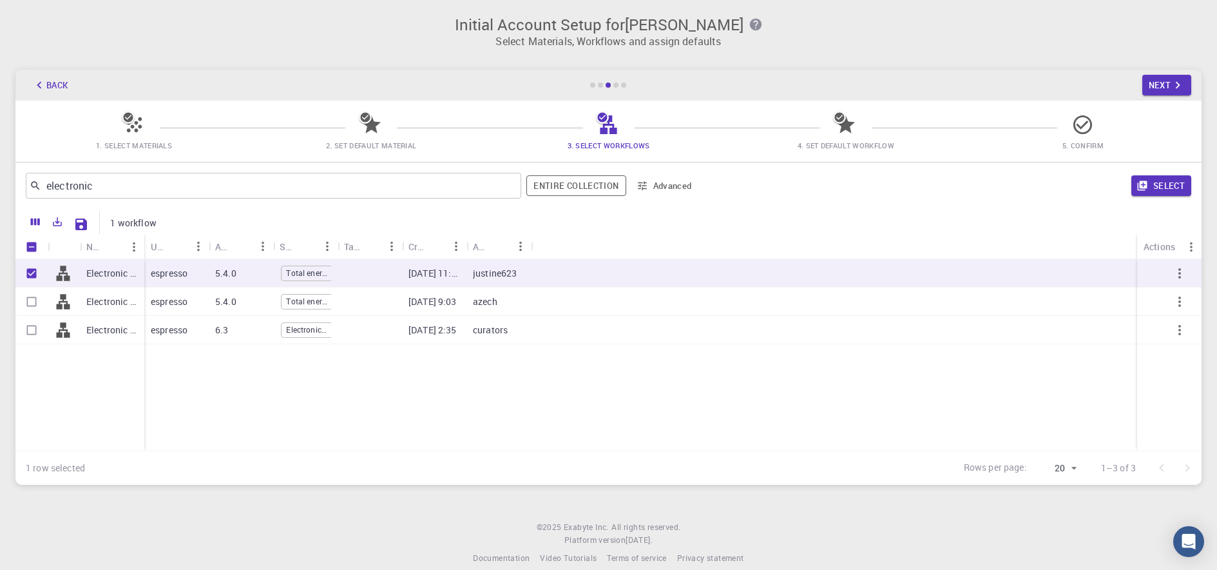
click at [139, 279] on div "Electronic Convergence (clone)" at bounding box center [112, 273] width 64 height 28
checkbox input "false"
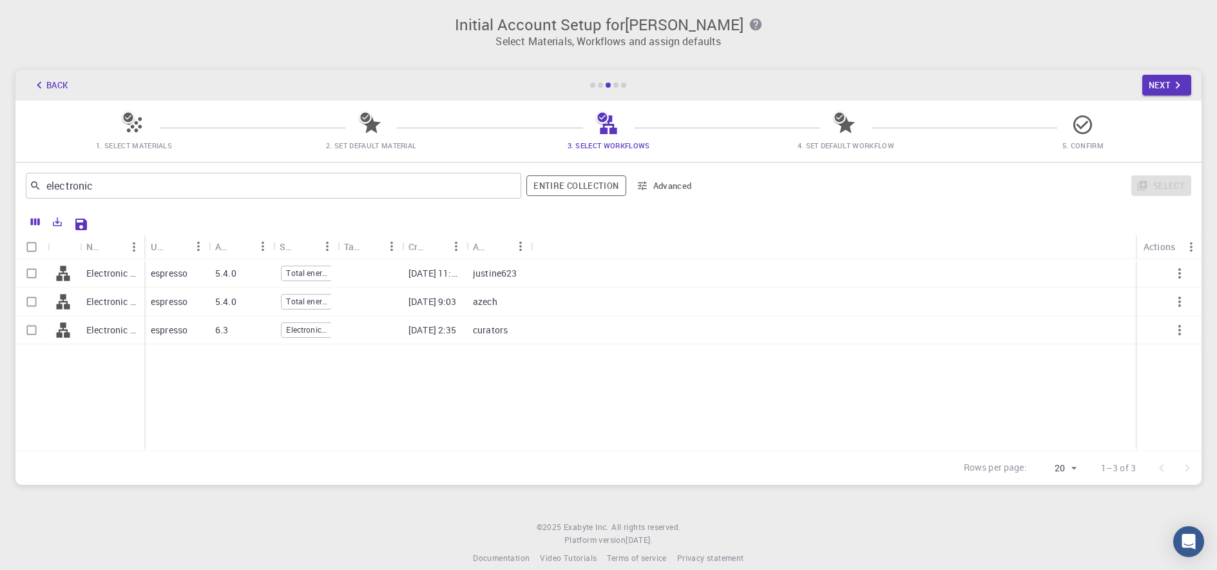
click at [139, 279] on div "Electronic Convergence (clone)" at bounding box center [112, 273] width 64 height 28
checkbox input "true"
click at [139, 279] on div "Electronic Convergence (clone)" at bounding box center [112, 273] width 64 height 28
checkbox input "false"
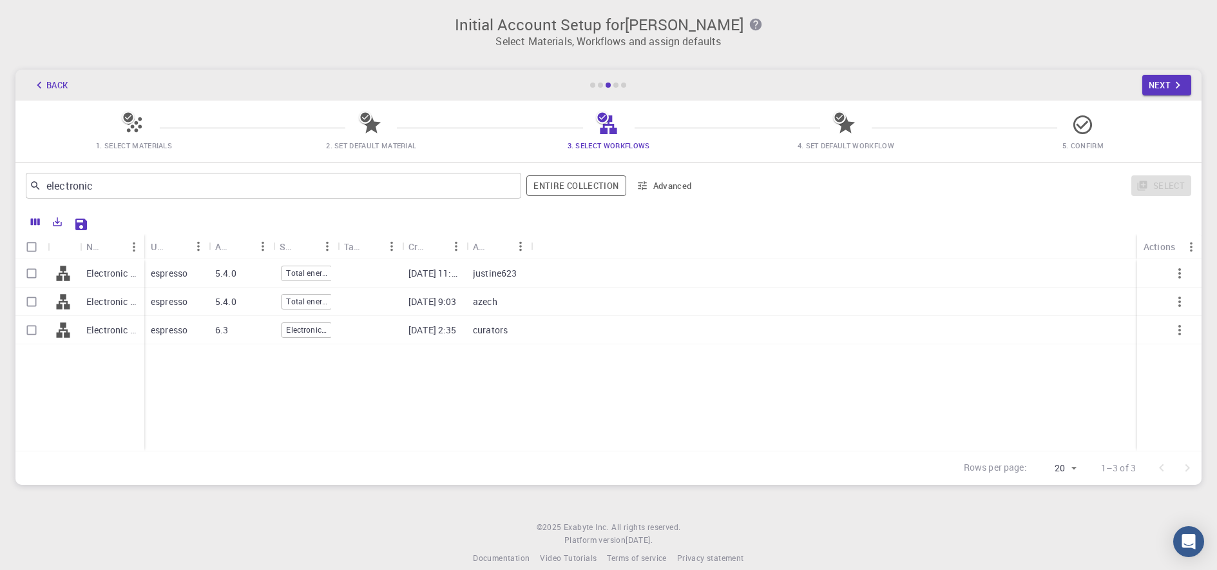
checkbox input "false"
click at [1179, 85] on icon "button" at bounding box center [1178, 85] width 5 height 7
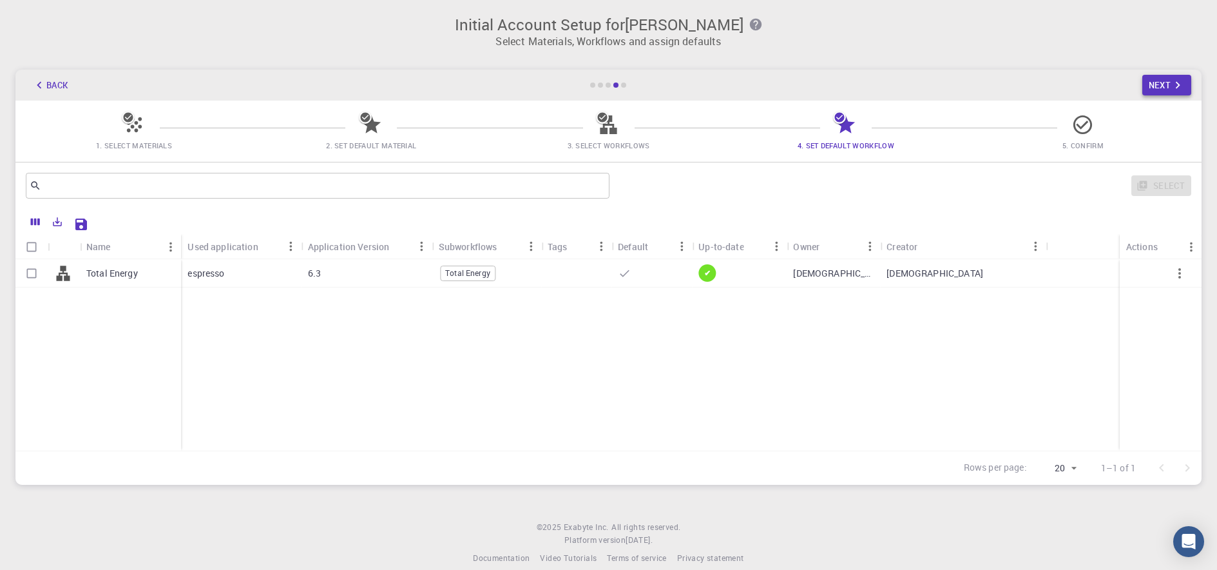
click at [1176, 85] on icon "button" at bounding box center [1178, 85] width 14 height 14
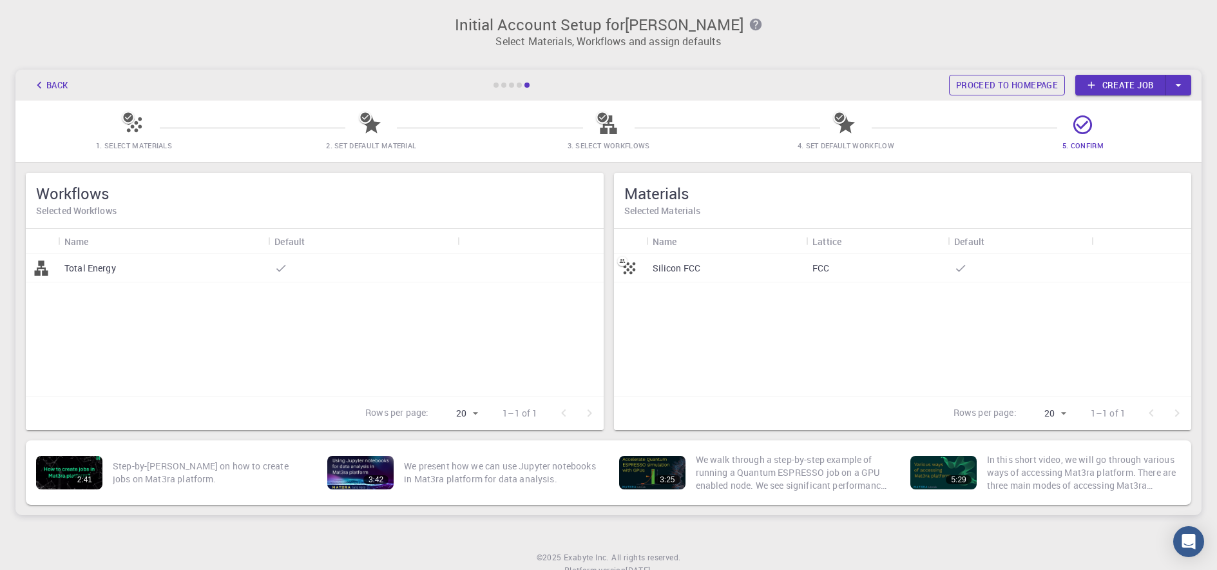
click at [1017, 85] on link "Proceed to homepage" at bounding box center [1007, 85] width 116 height 21
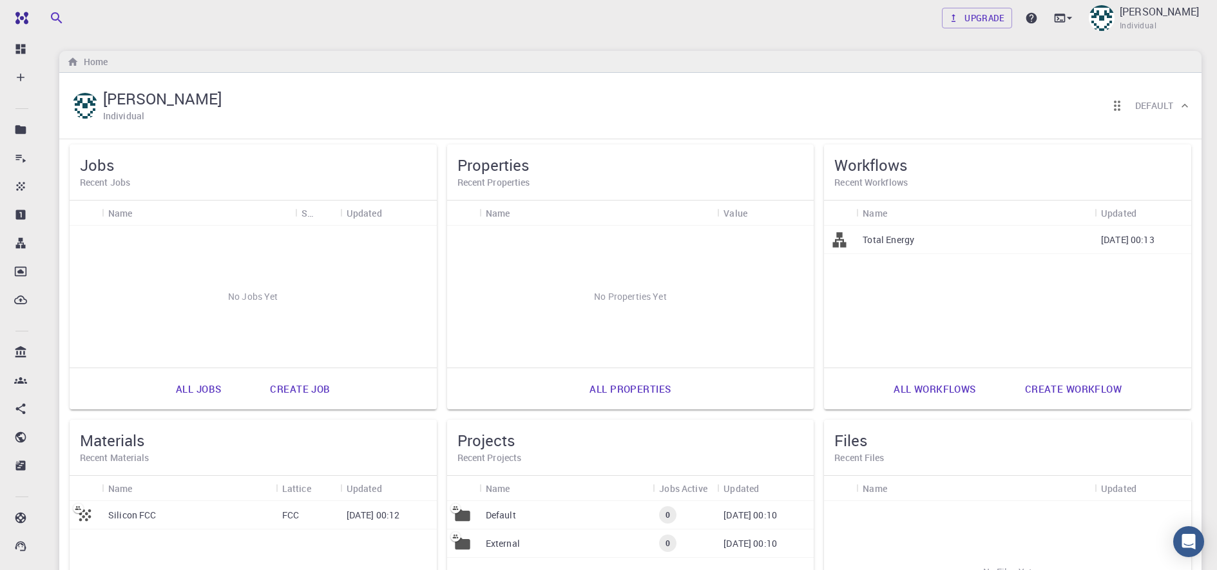
click at [58, 21] on icon "button" at bounding box center [56, 17] width 15 height 15
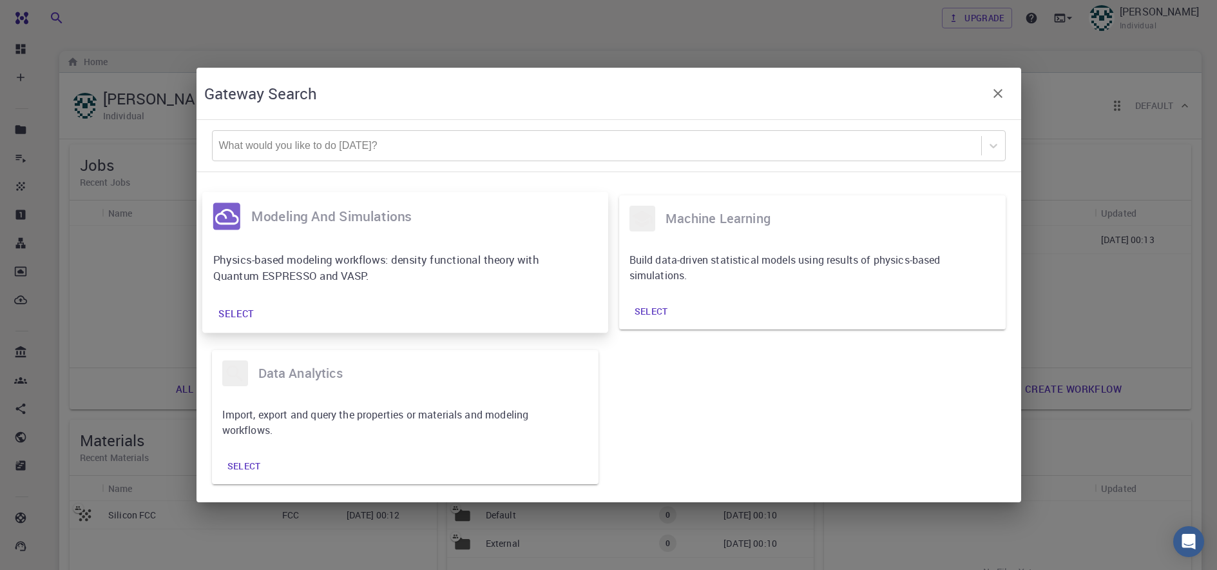
click at [340, 224] on h6 "modeling and simulations" at bounding box center [424, 217] width 347 height 22
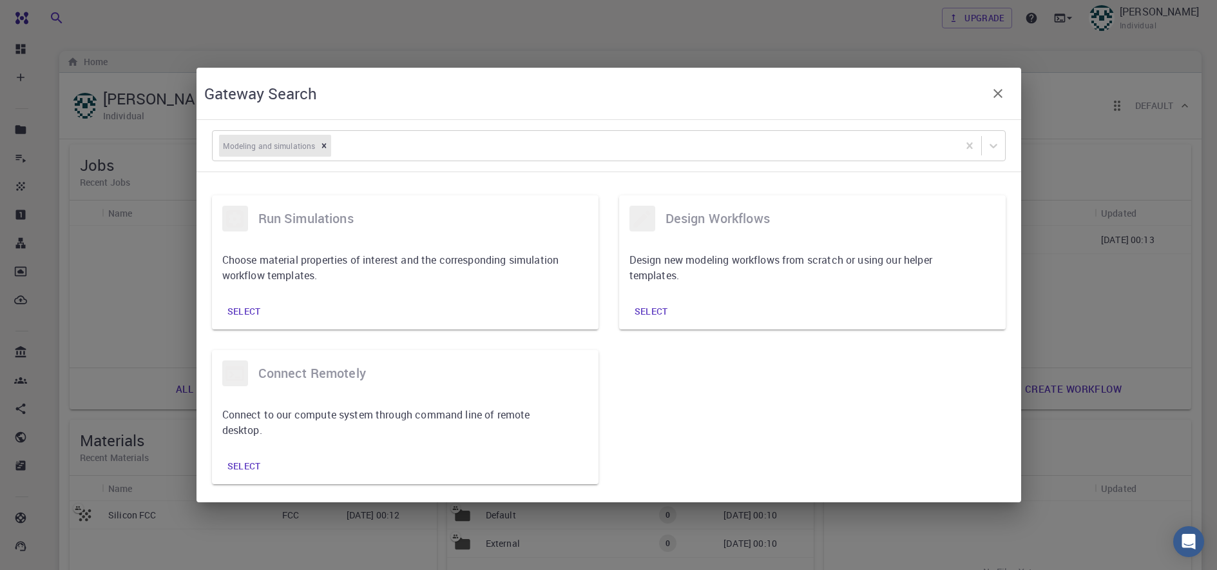
click at [340, 224] on h6 "run simulations" at bounding box center [423, 218] width 330 height 21
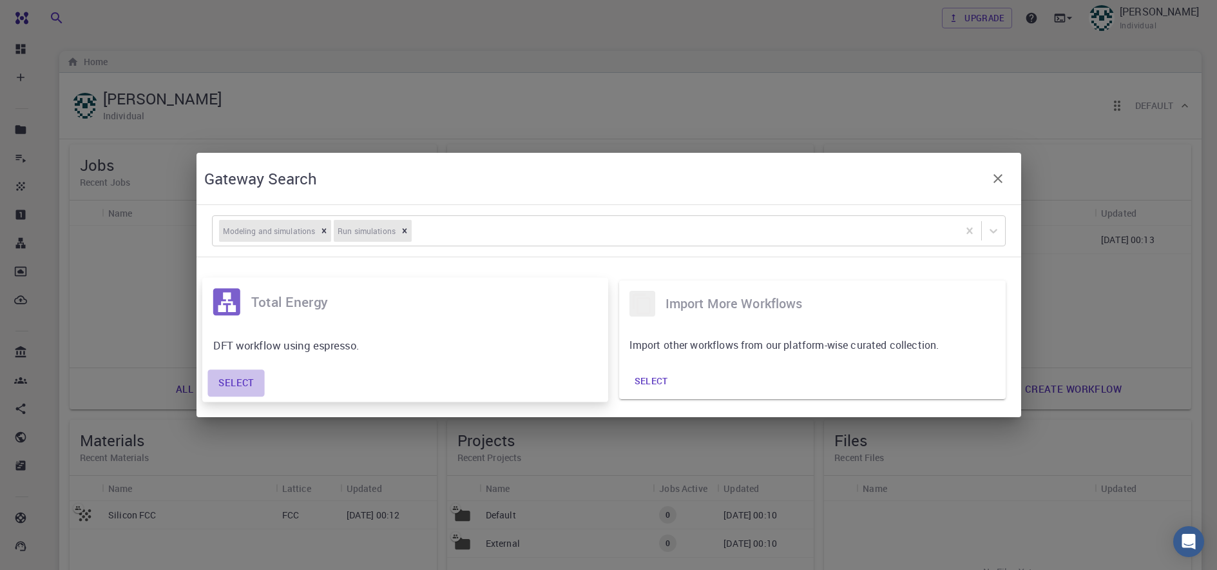
click at [230, 387] on button "Select" at bounding box center [235, 382] width 57 height 27
click at [230, 387] on link "All jobs" at bounding box center [198, 388] width 73 height 31
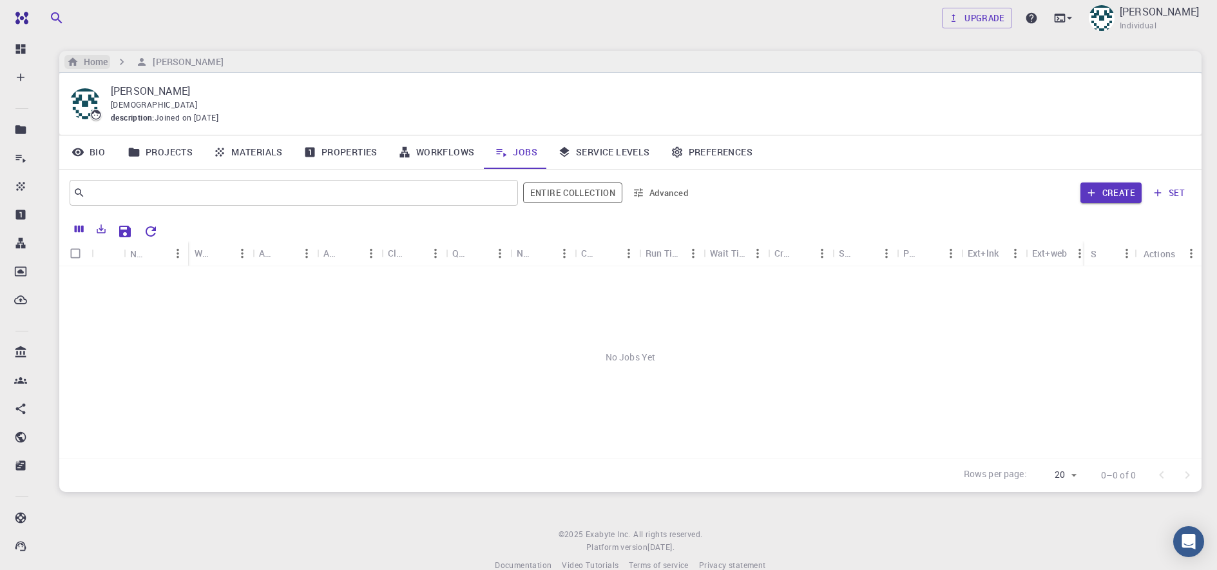
click at [82, 66] on h6 "Home" at bounding box center [93, 62] width 29 height 14
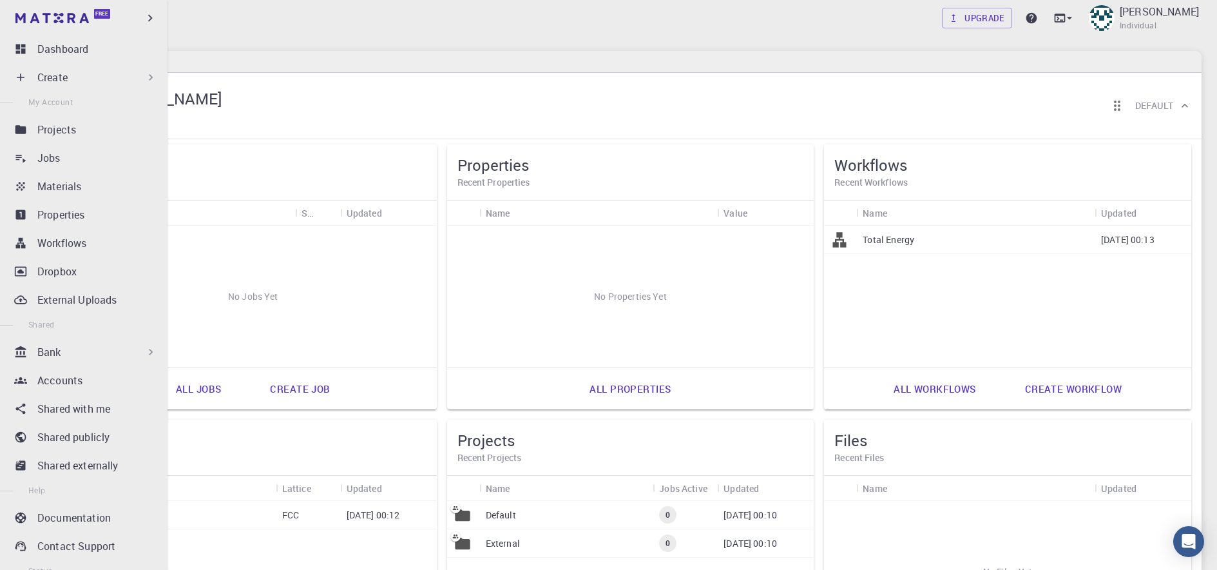
click at [72, 90] on div "Create" at bounding box center [86, 77] width 152 height 26
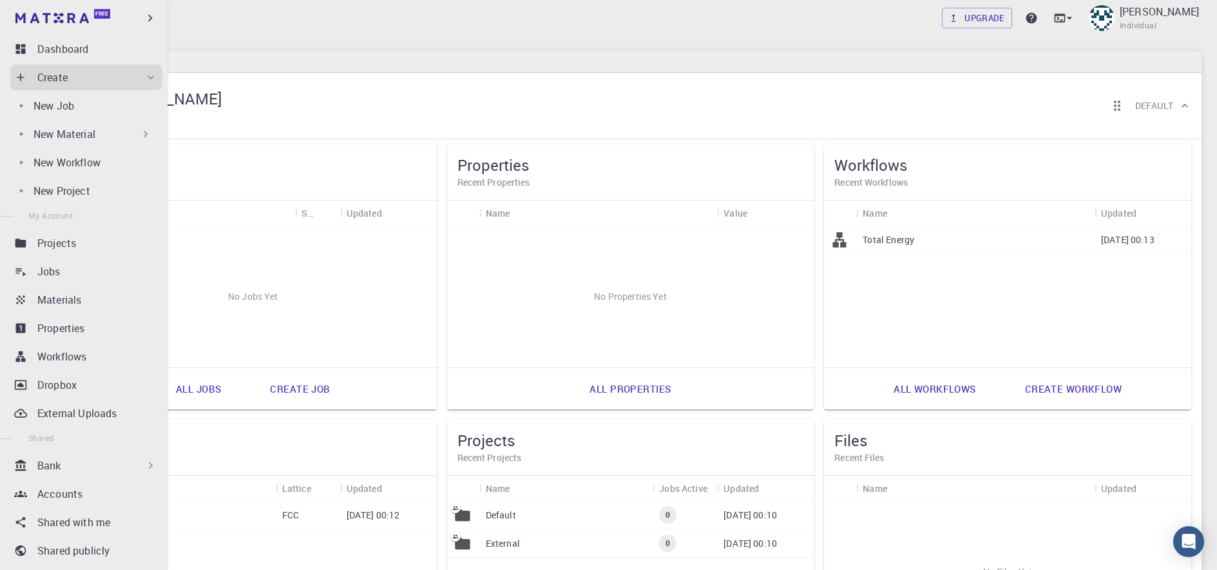
click at [92, 141] on p "New Material" at bounding box center [65, 133] width 62 height 15
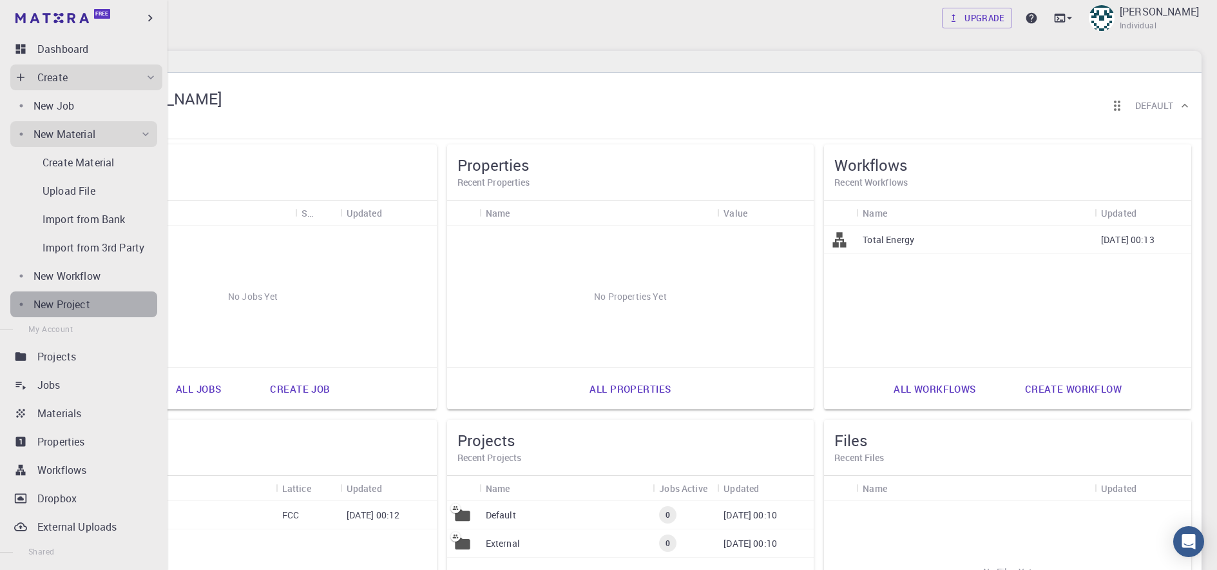
click at [89, 297] on p "New Project" at bounding box center [62, 303] width 57 height 15
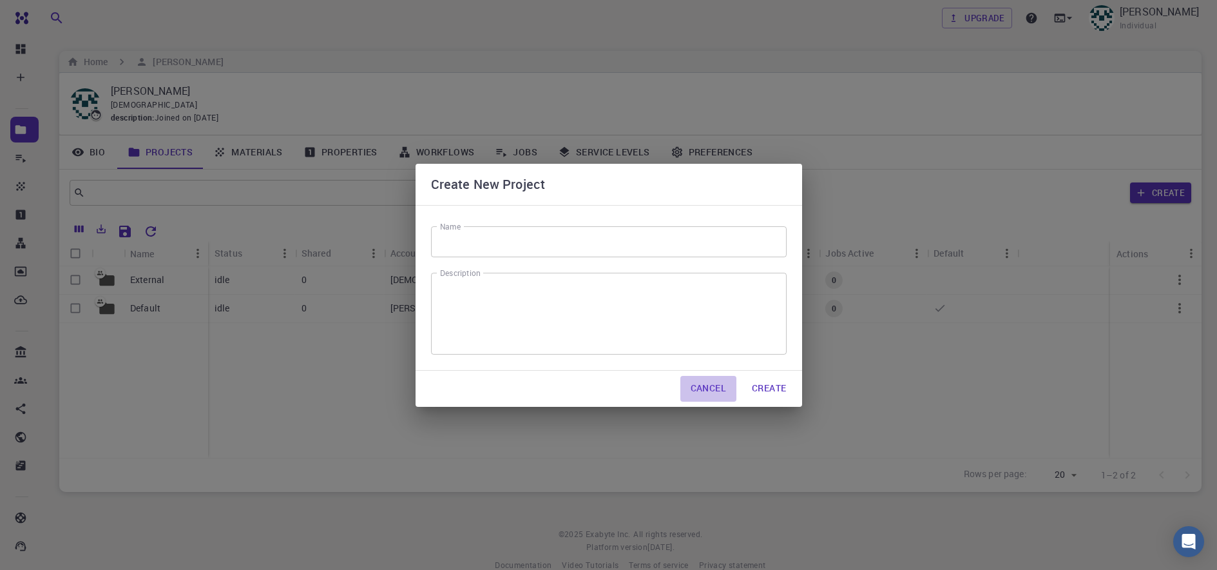
click at [715, 394] on button "Cancel" at bounding box center [708, 389] width 56 height 26
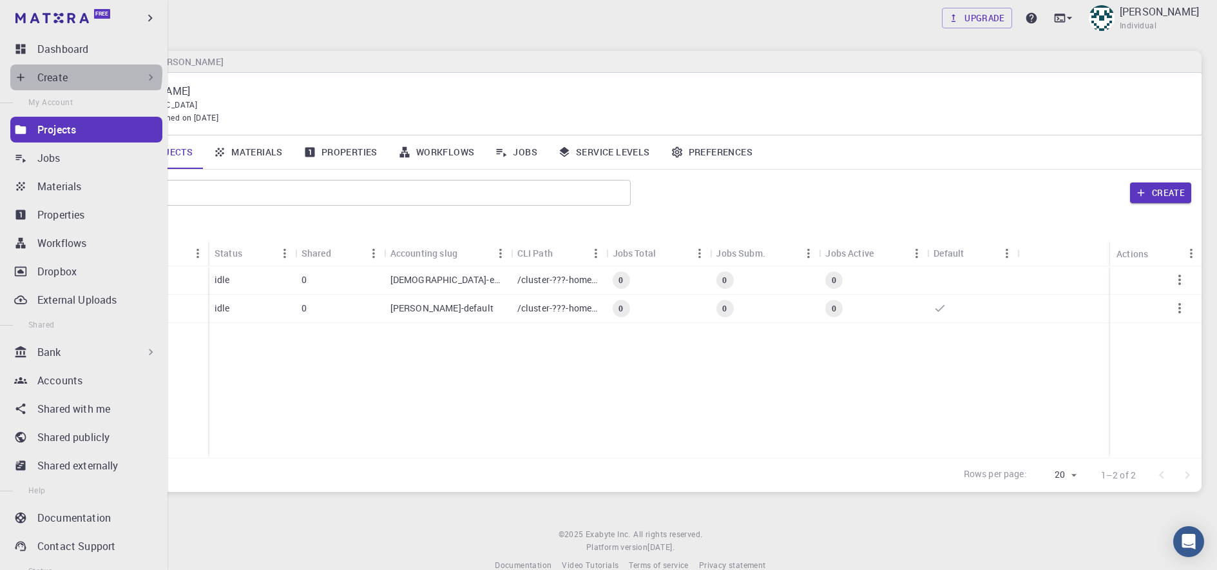
click at [85, 73] on div "Create" at bounding box center [97, 77] width 120 height 15
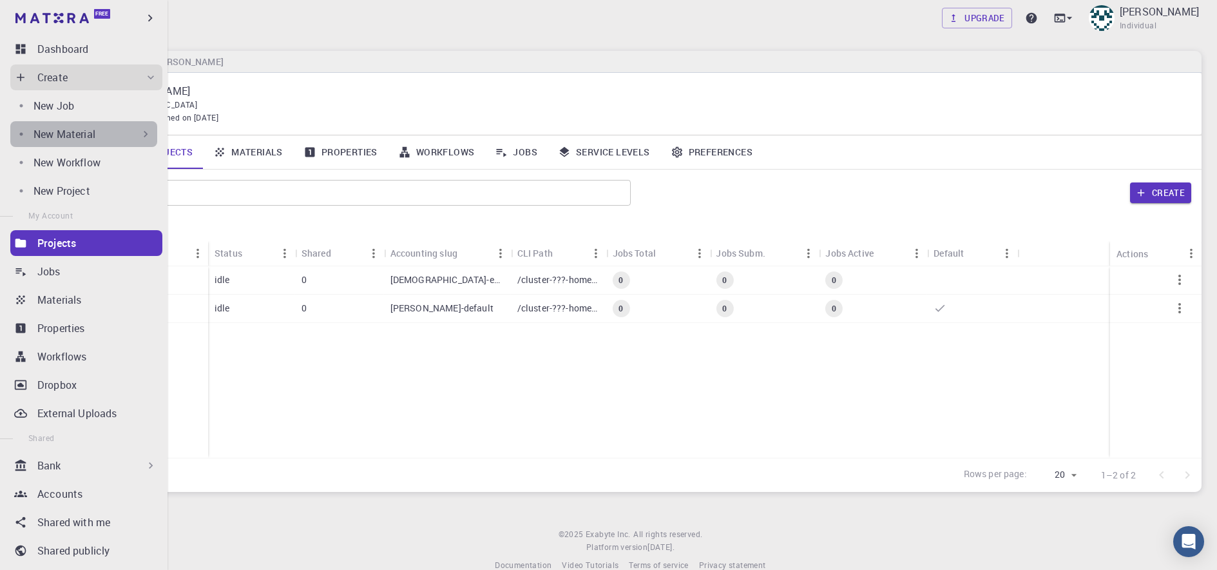
click at [98, 129] on div "New Material" at bounding box center [93, 133] width 119 height 15
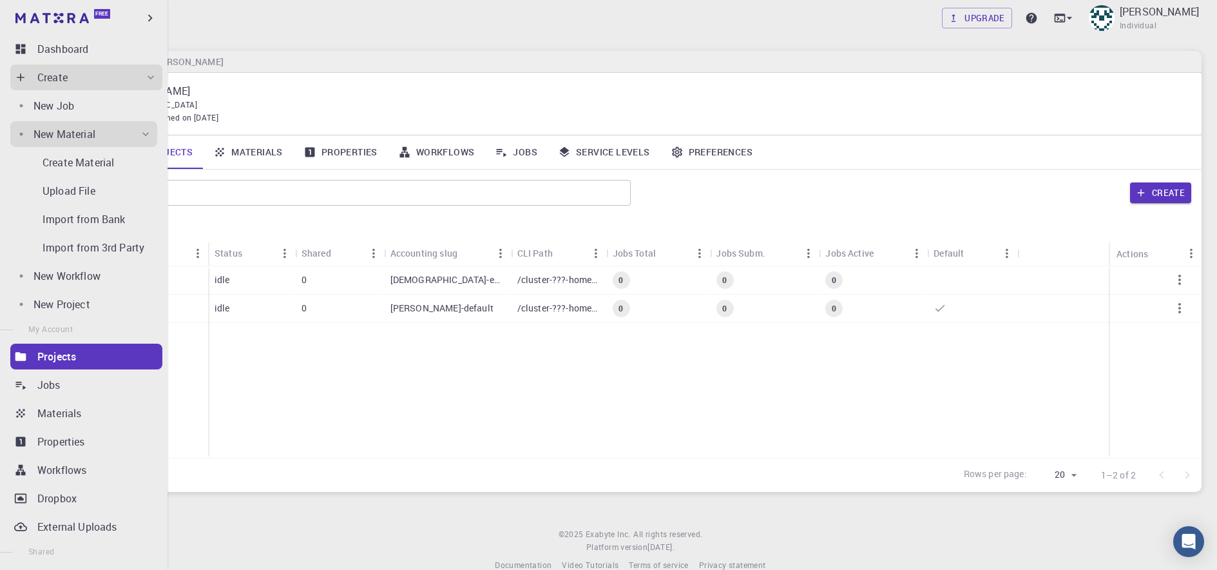
click at [41, 352] on p "Projects" at bounding box center [56, 356] width 39 height 15
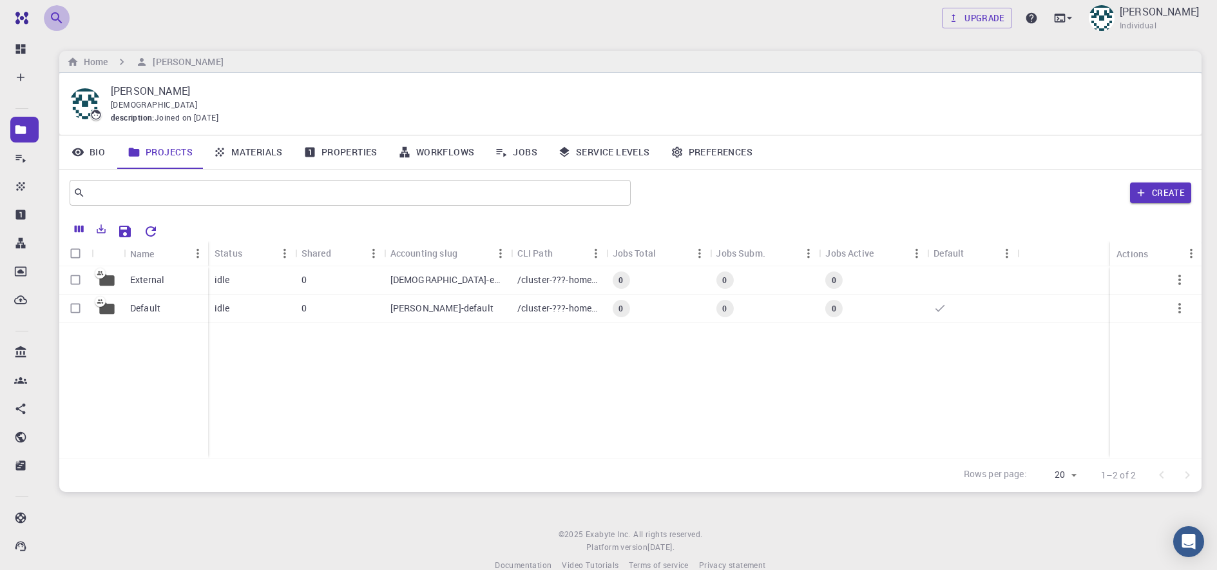
click at [53, 12] on icon "button" at bounding box center [56, 17] width 15 height 15
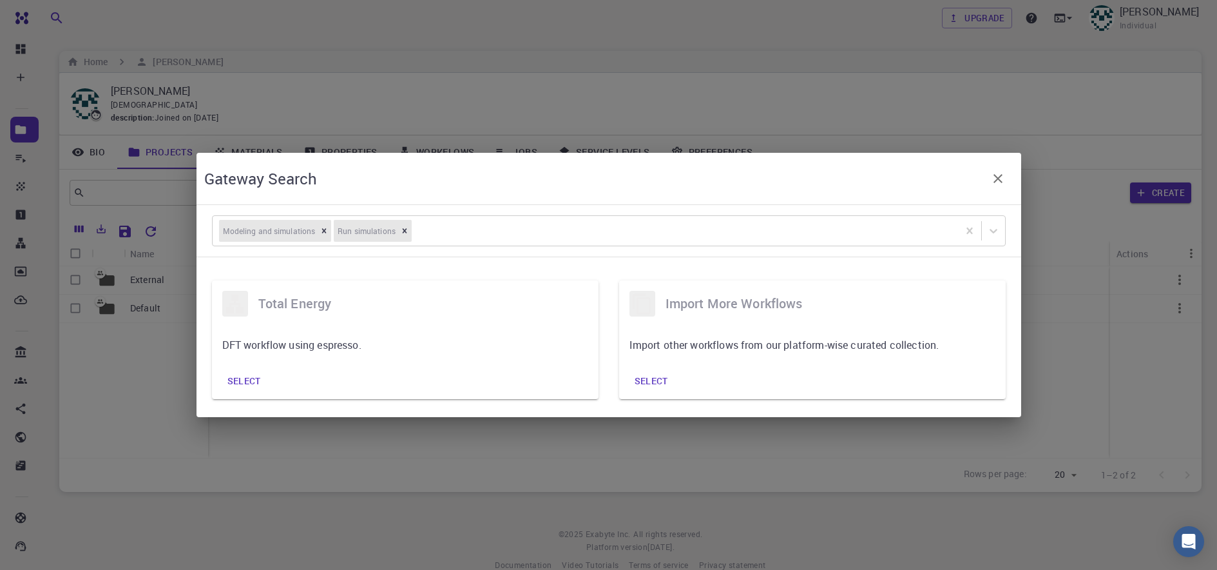
click at [53, 12] on div "Gateway Search Modeling and simulations Run simulations Total Energy DFT workfl…" at bounding box center [608, 285] width 1217 height 570
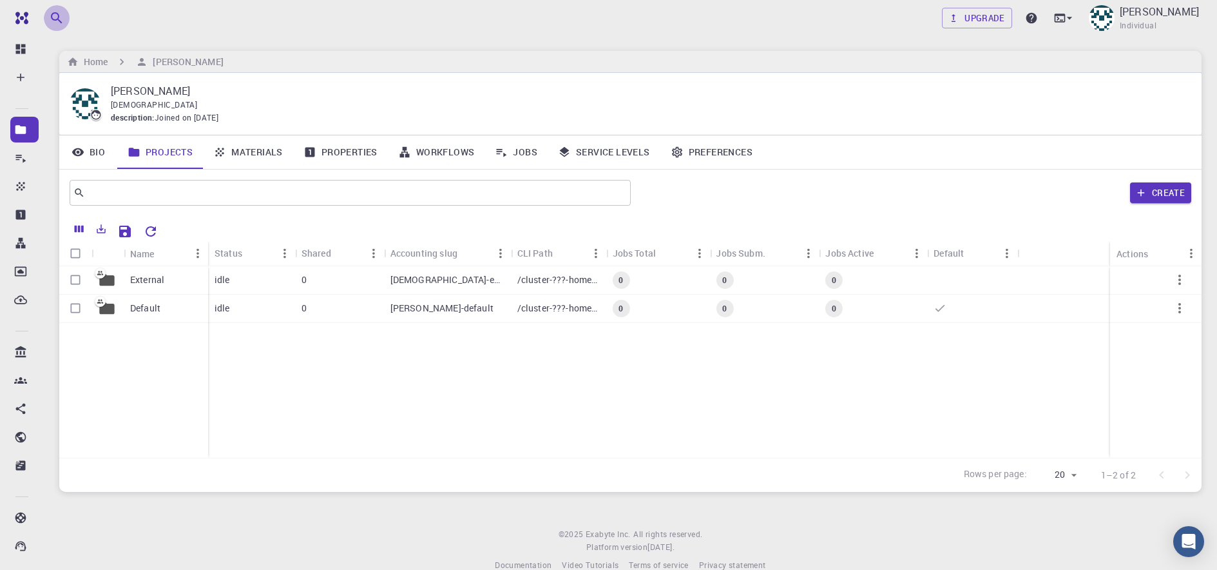
click at [53, 12] on icon "button" at bounding box center [56, 17] width 15 height 15
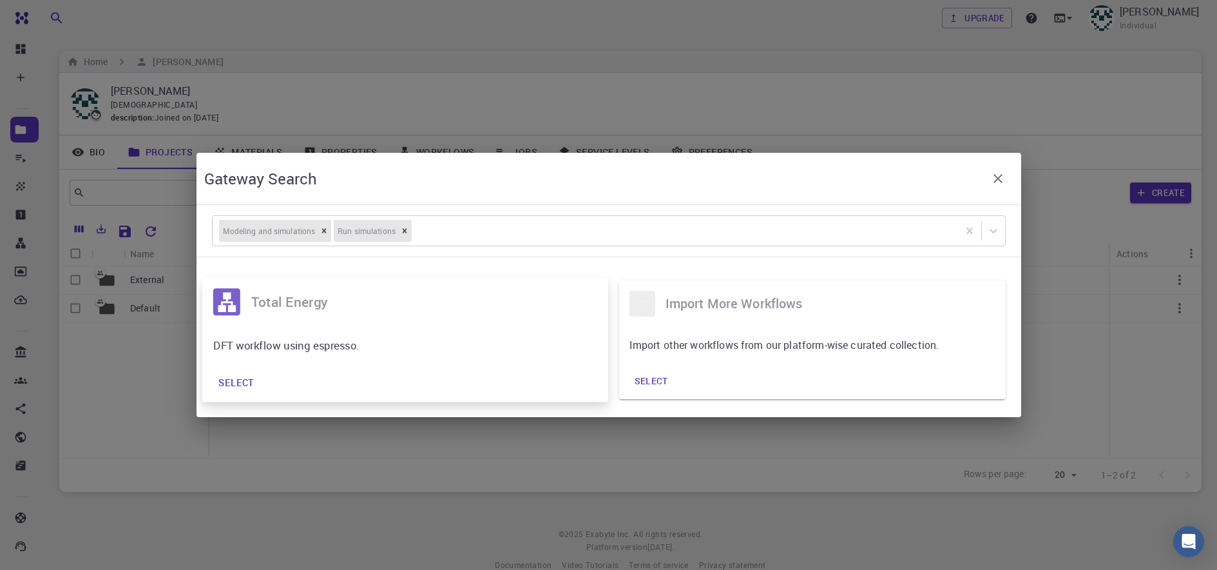
click at [343, 313] on div "Total Energy" at bounding box center [405, 301] width 406 height 49
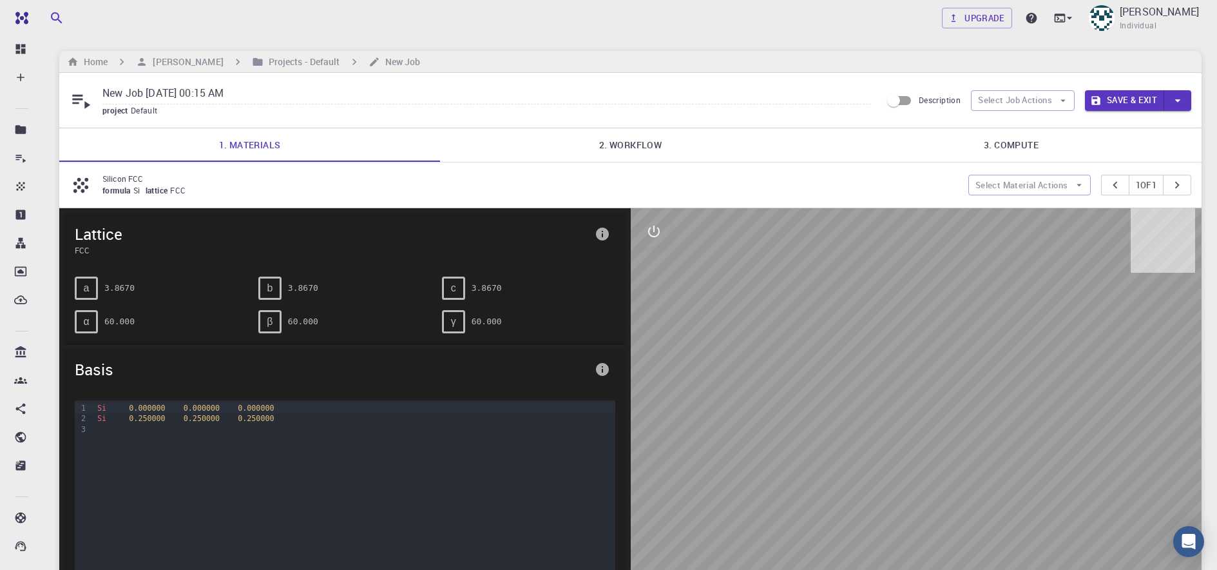
click at [789, 386] on div at bounding box center [917, 408] width 572 height 401
click at [960, 432] on div at bounding box center [917, 408] width 572 height 401
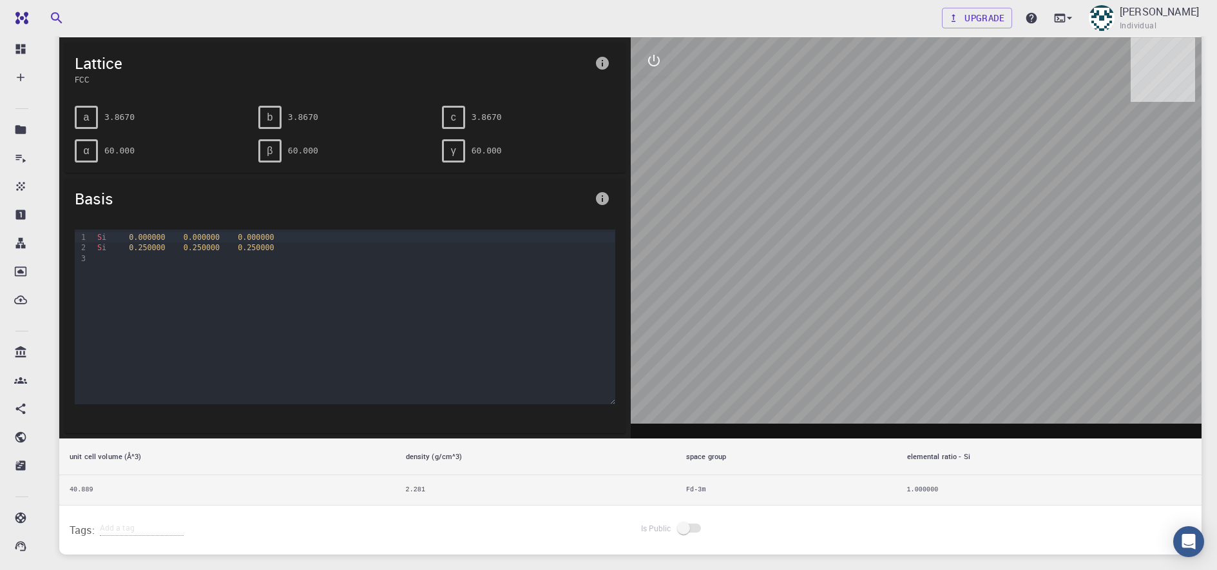
scroll to position [173, 0]
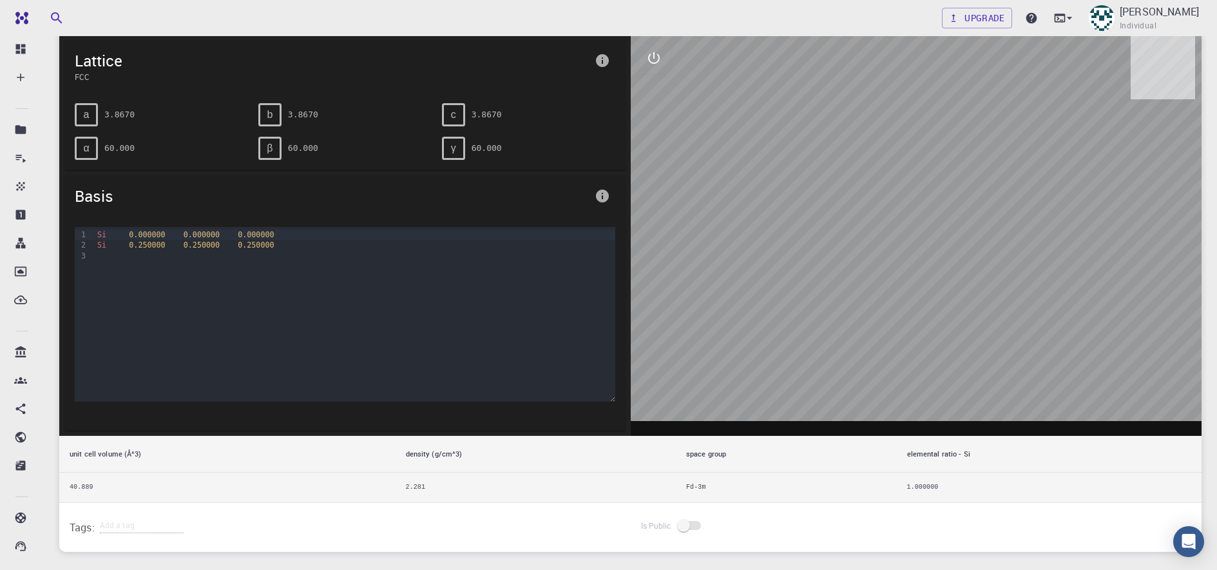
click at [959, 267] on div at bounding box center [917, 235] width 572 height 401
click at [651, 66] on button "interactive" at bounding box center [654, 58] width 31 height 31
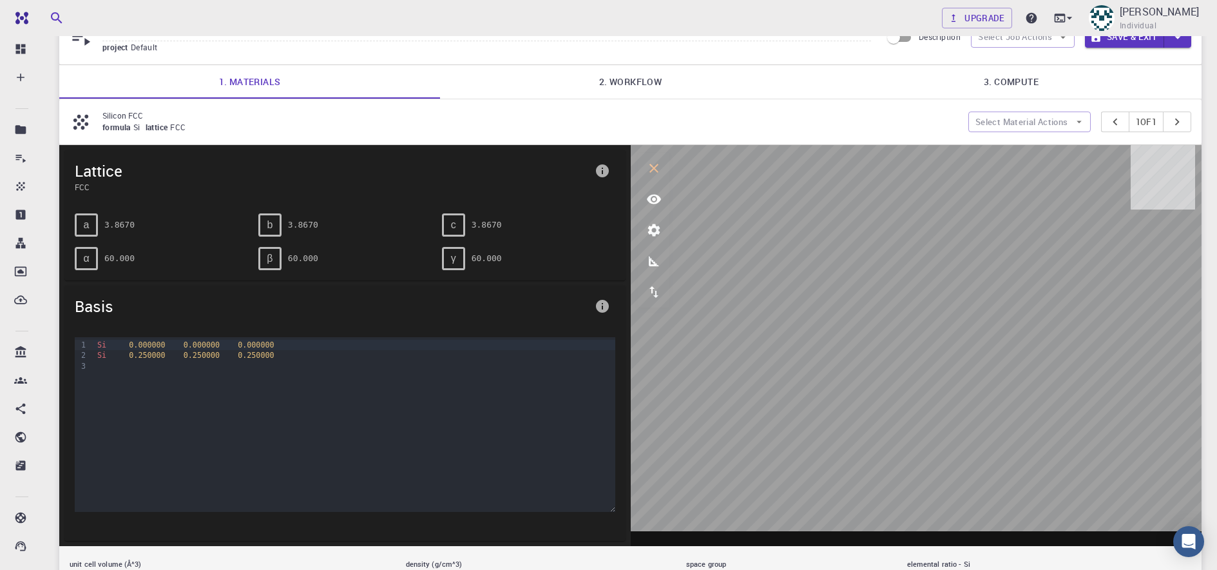
scroll to position [38, 0]
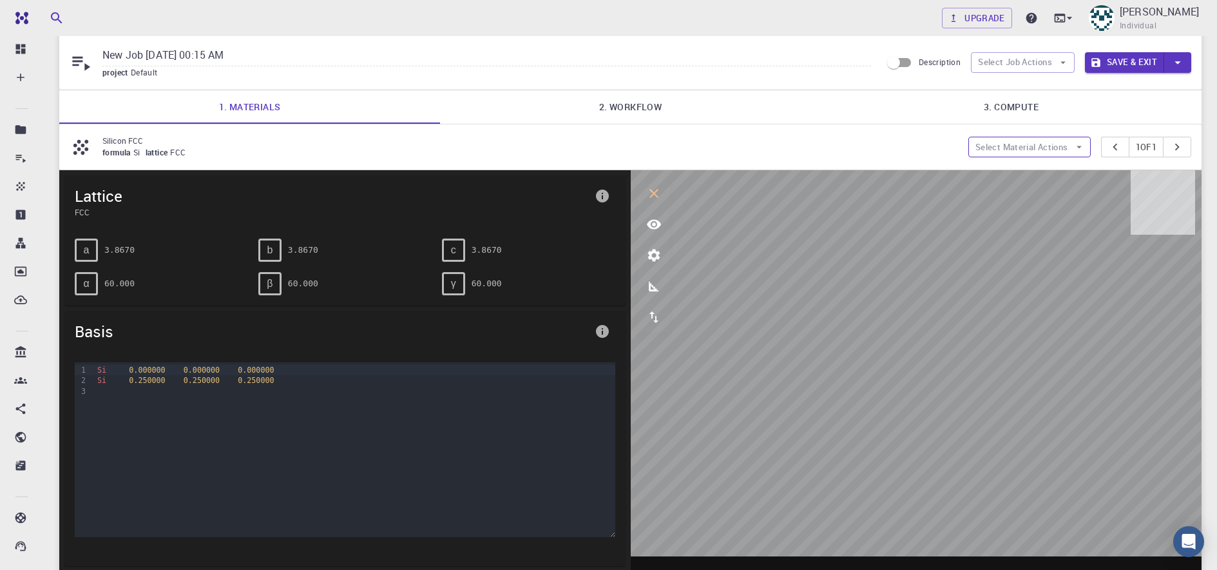
click at [1041, 144] on button "Select Material Actions" at bounding box center [1029, 147] width 122 height 21
click at [1043, 198] on span "Remove material" at bounding box center [1036, 193] width 79 height 13
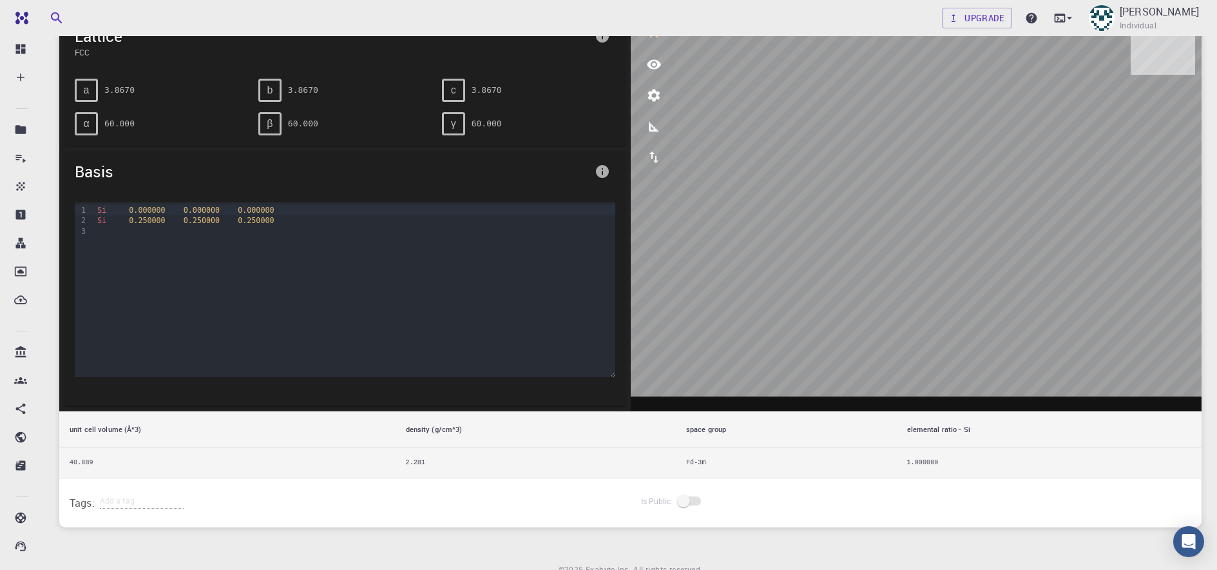
scroll to position [256, 0]
